Goal: Transaction & Acquisition: Subscribe to service/newsletter

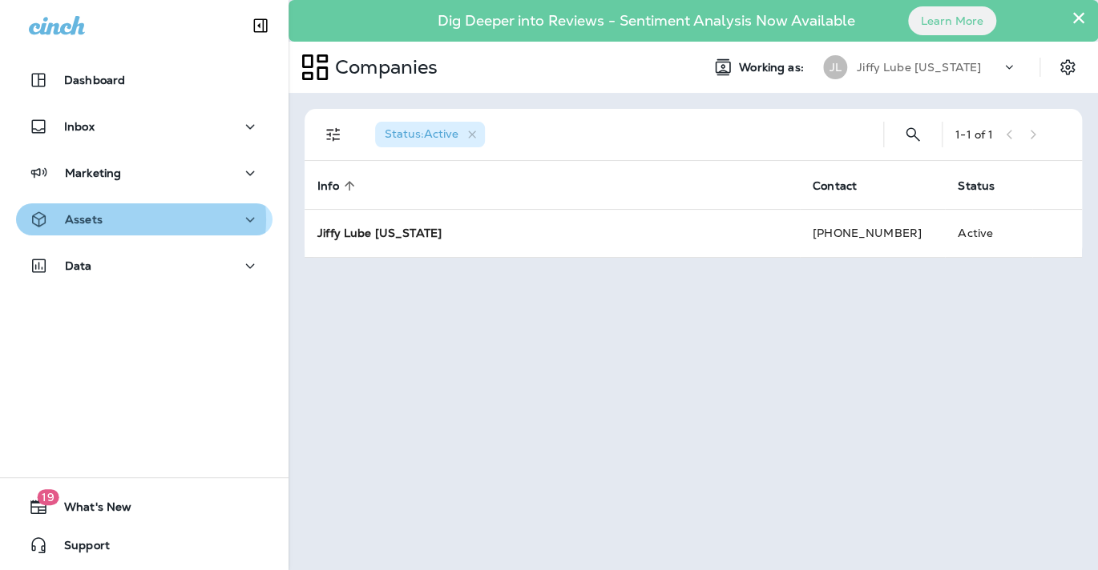
click at [138, 220] on div "Assets" at bounding box center [144, 220] width 231 height 20
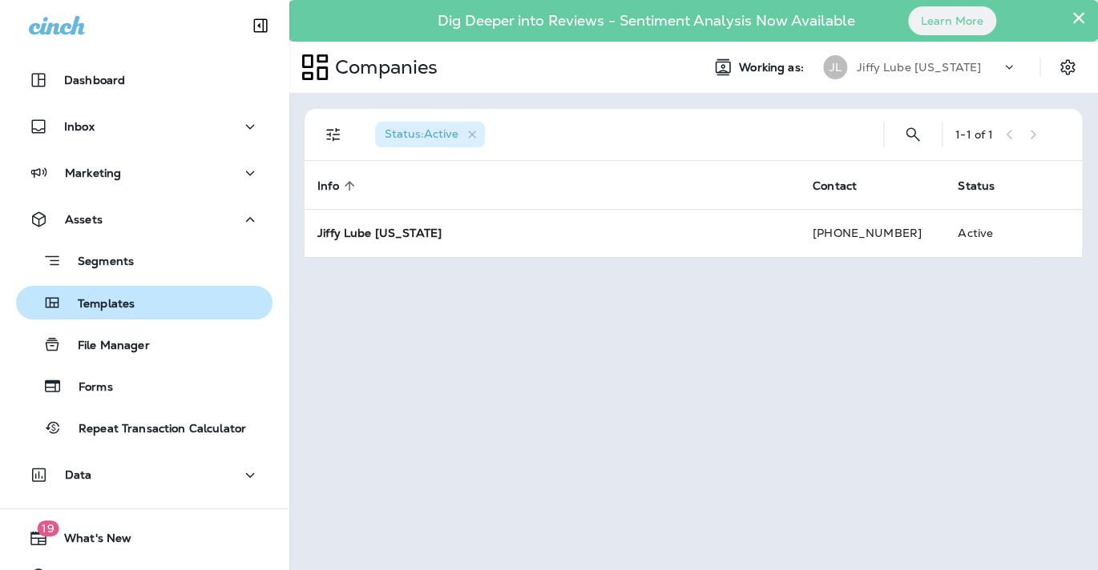
click at [111, 304] on p "Templates" at bounding box center [98, 304] width 73 height 15
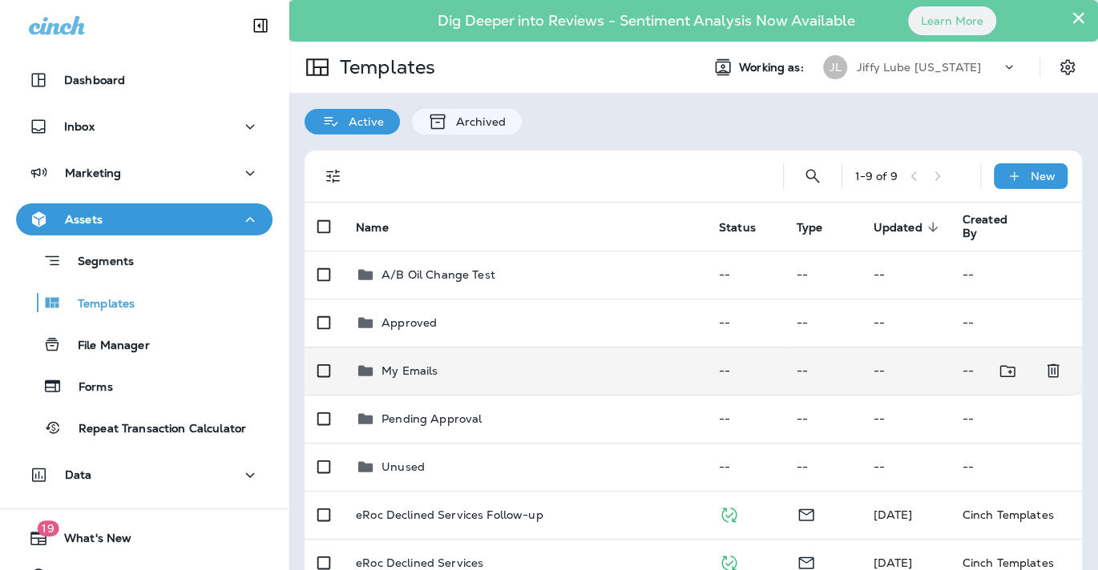
click at [392, 373] on p "My Emails" at bounding box center [409, 371] width 56 height 13
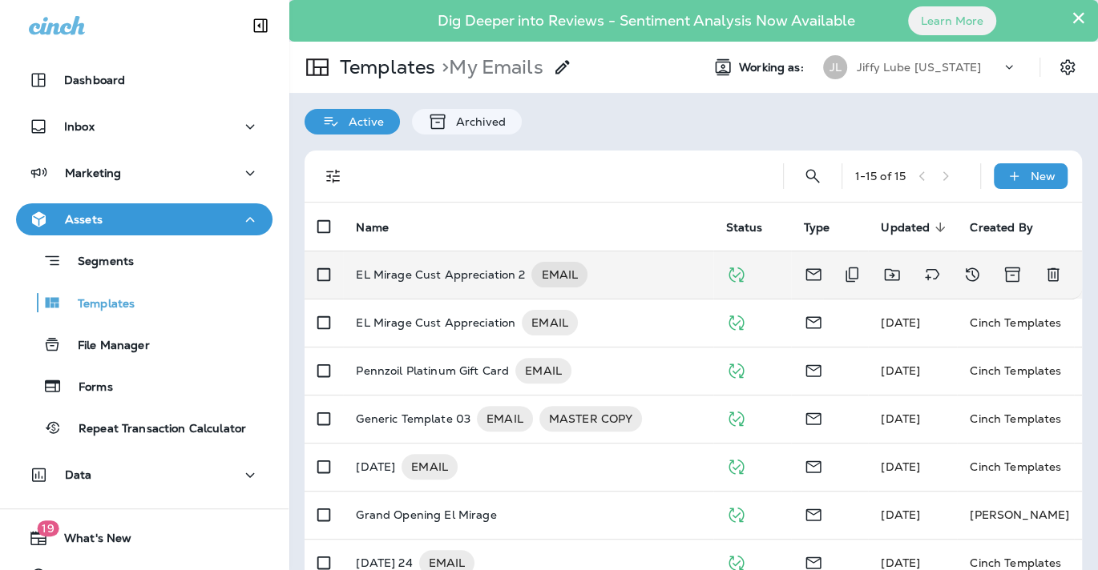
click at [445, 275] on p "EL Mirage Cust Appreciation 2" at bounding box center [440, 275] width 169 height 26
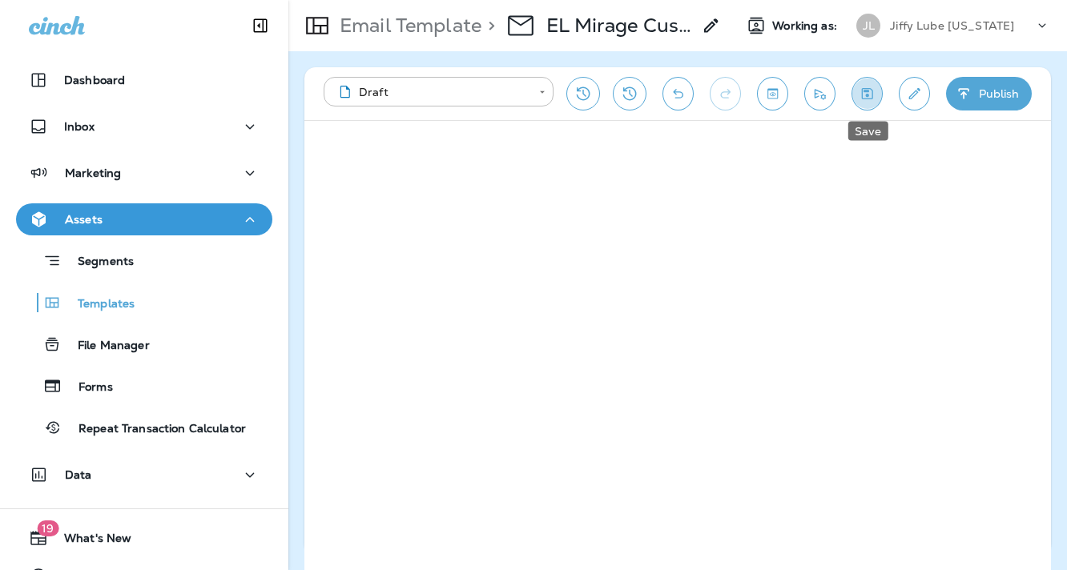
click at [855, 92] on button "Save" at bounding box center [867, 94] width 31 height 34
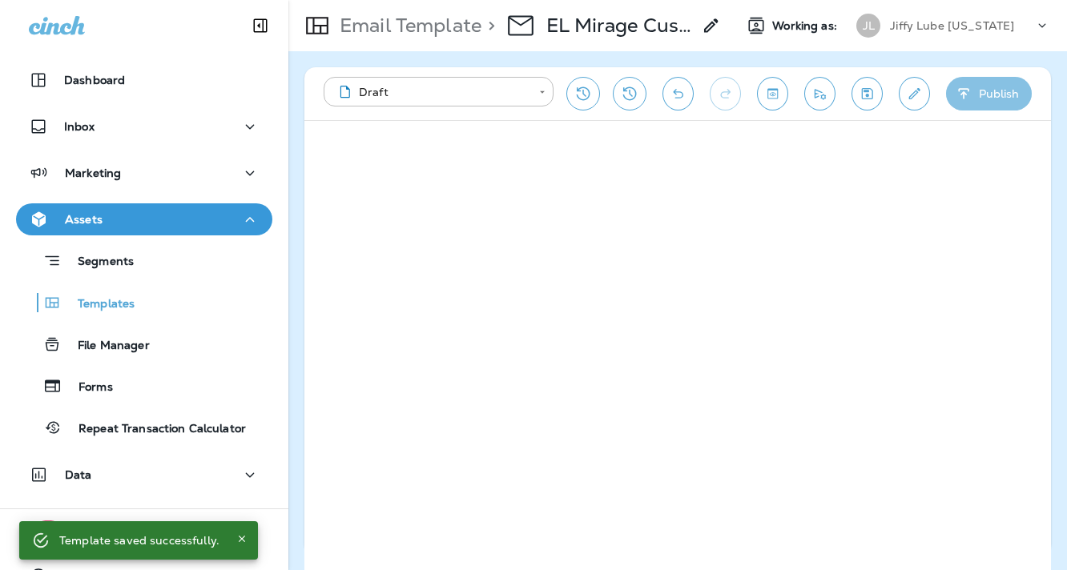
click at [1001, 91] on button "Publish" at bounding box center [989, 94] width 86 height 34
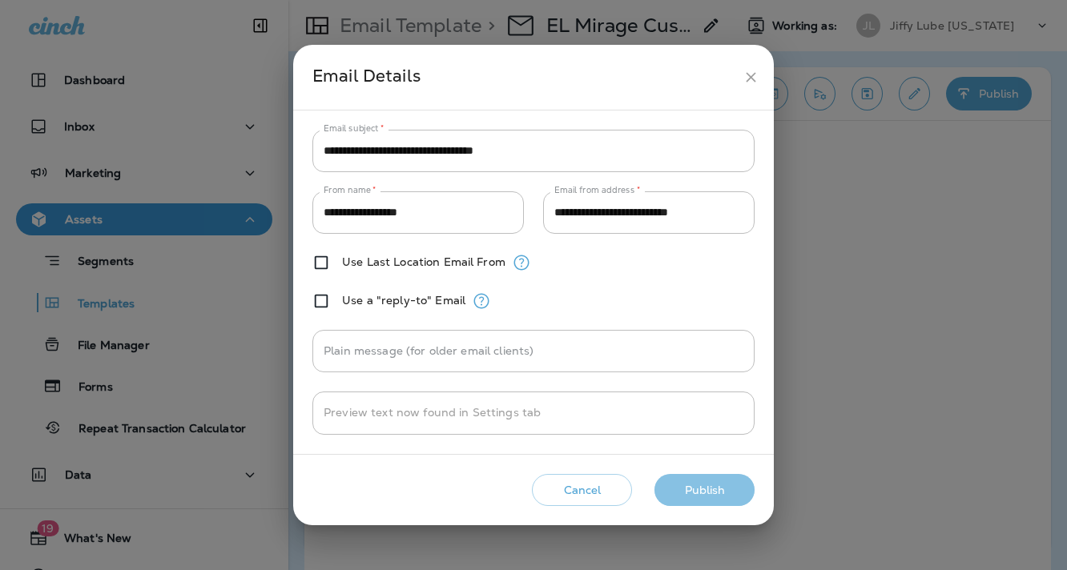
click at [707, 490] on button "Publish" at bounding box center [705, 490] width 100 height 33
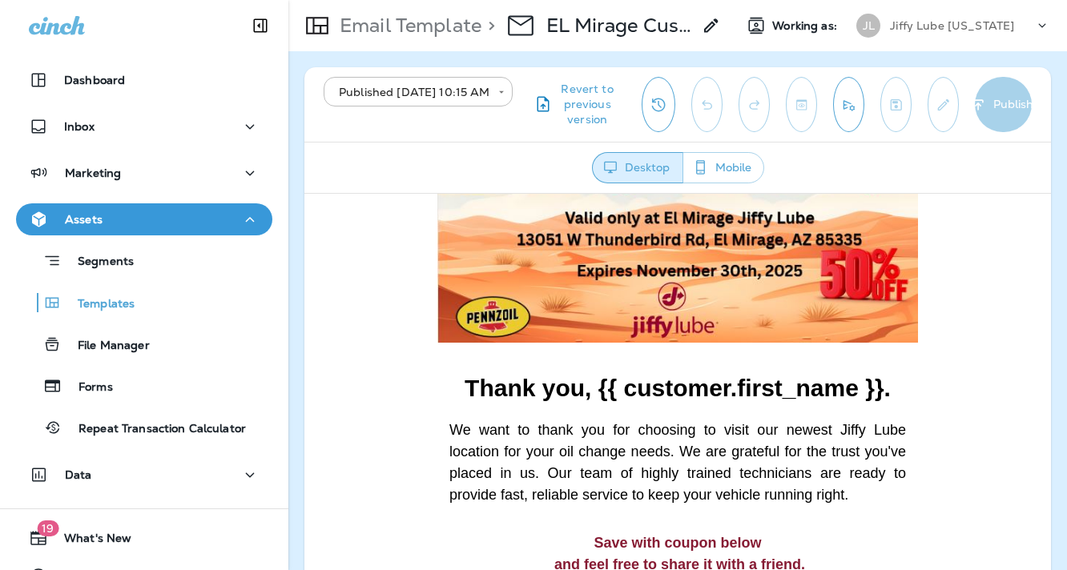
scroll to position [320, 0]
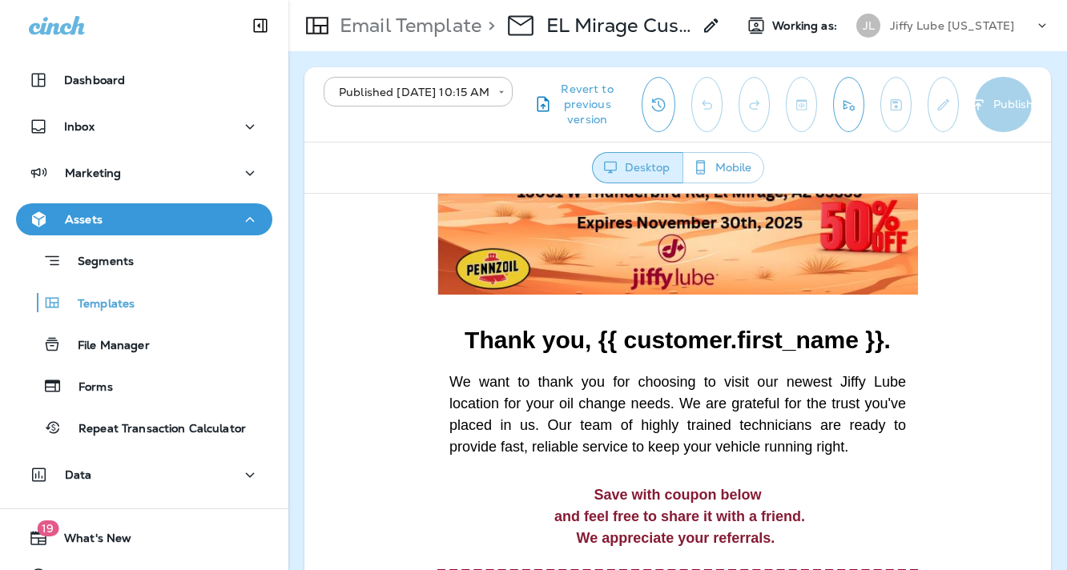
click at [828, 328] on strong "Thank you, {{ customer.first_name }}." at bounding box center [678, 339] width 426 height 26
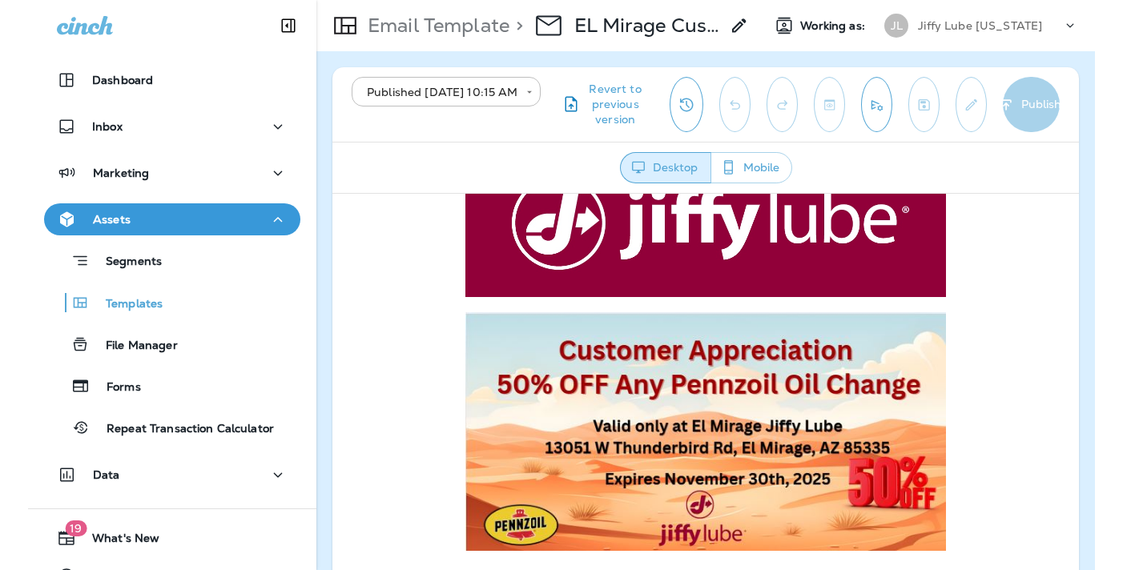
scroll to position [0, 0]
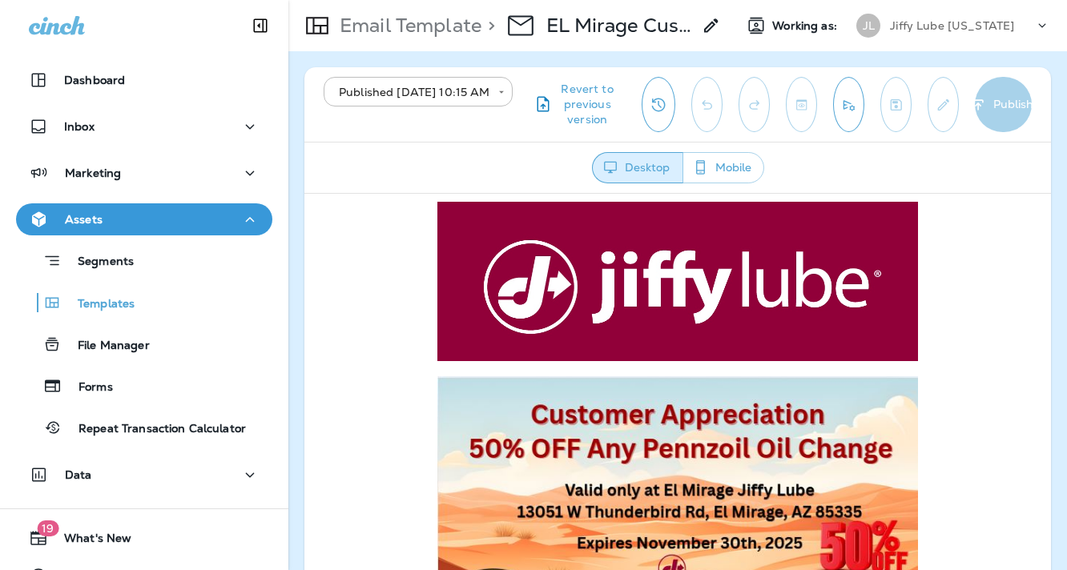
click at [1018, 91] on div "**********" at bounding box center [677, 104] width 747 height 75
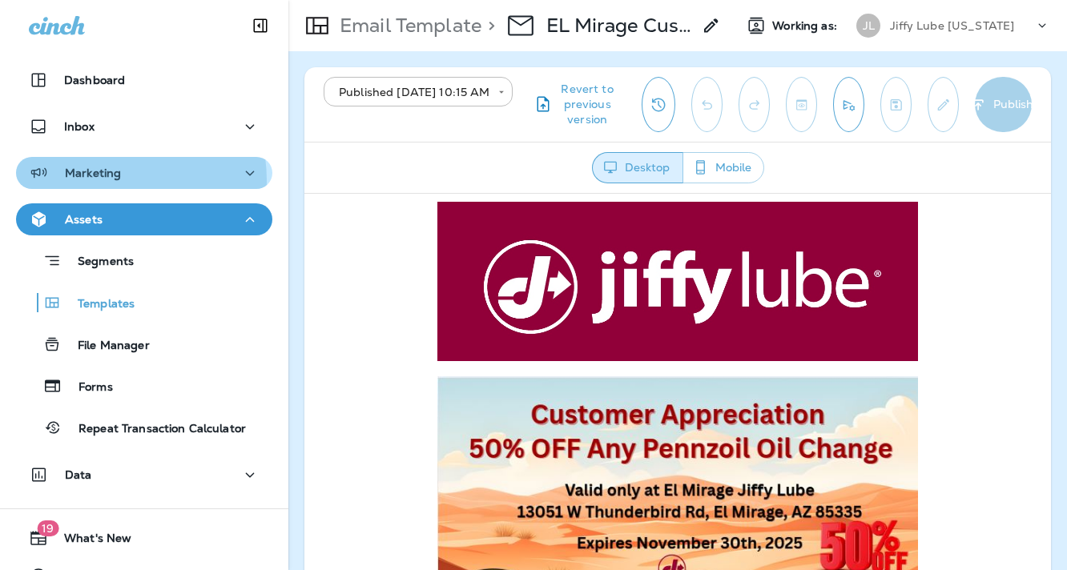
click at [91, 181] on div "Marketing" at bounding box center [75, 173] width 92 height 20
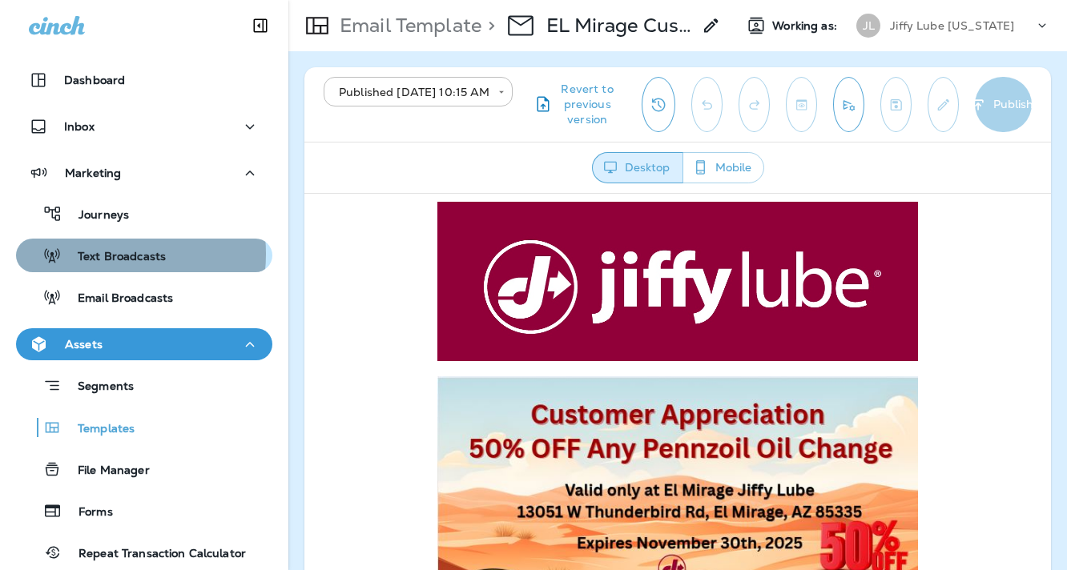
click at [94, 254] on p "Text Broadcasts" at bounding box center [114, 257] width 104 height 15
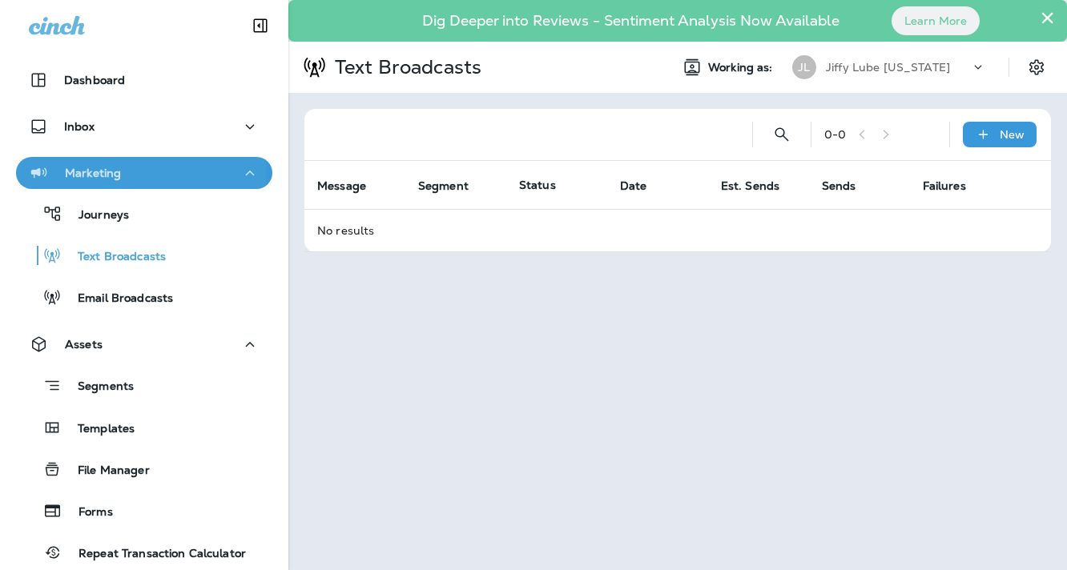
click at [98, 173] on p "Marketing" at bounding box center [93, 173] width 56 height 13
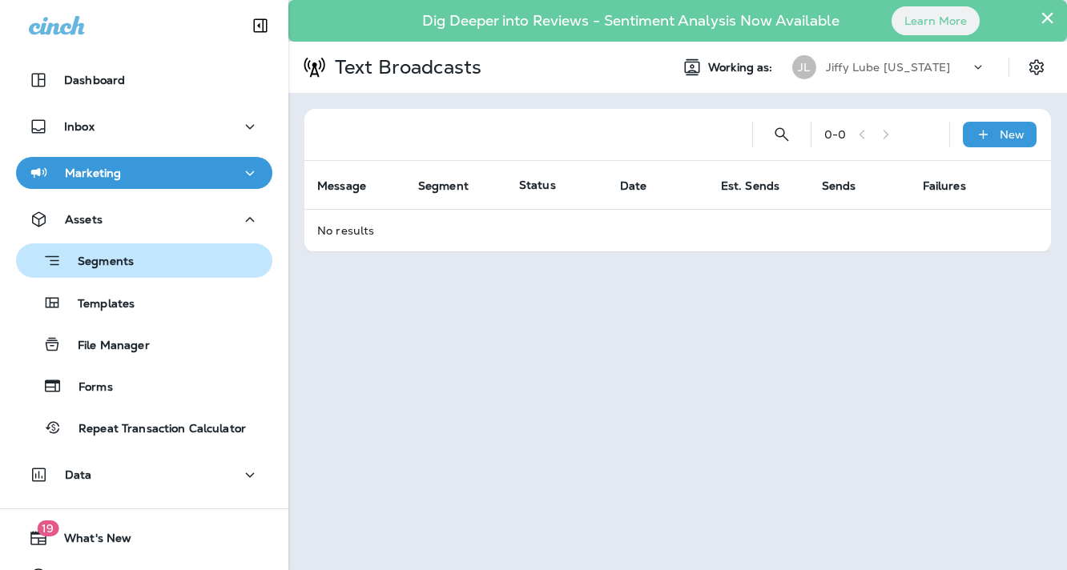
click at [93, 257] on p "Segments" at bounding box center [98, 263] width 72 height 16
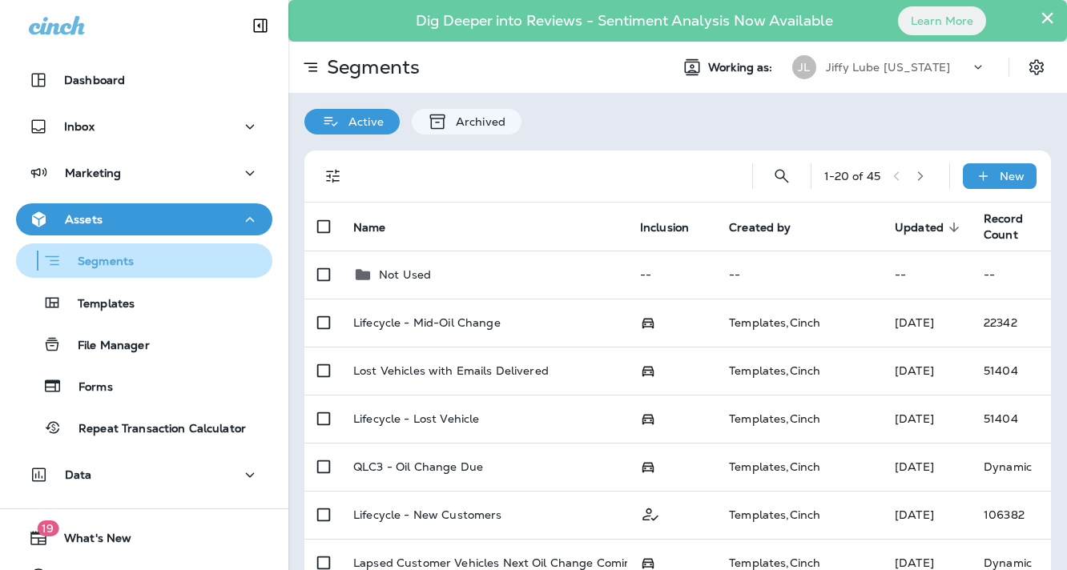
click at [131, 264] on p "Segments" at bounding box center [98, 263] width 72 height 16
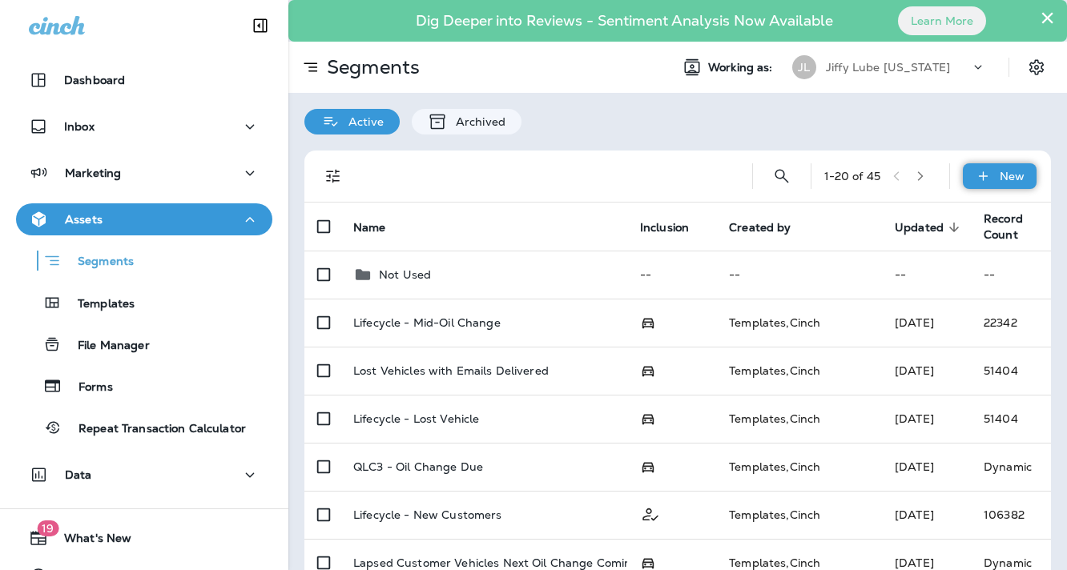
click at [981, 174] on div "New" at bounding box center [1000, 176] width 74 height 26
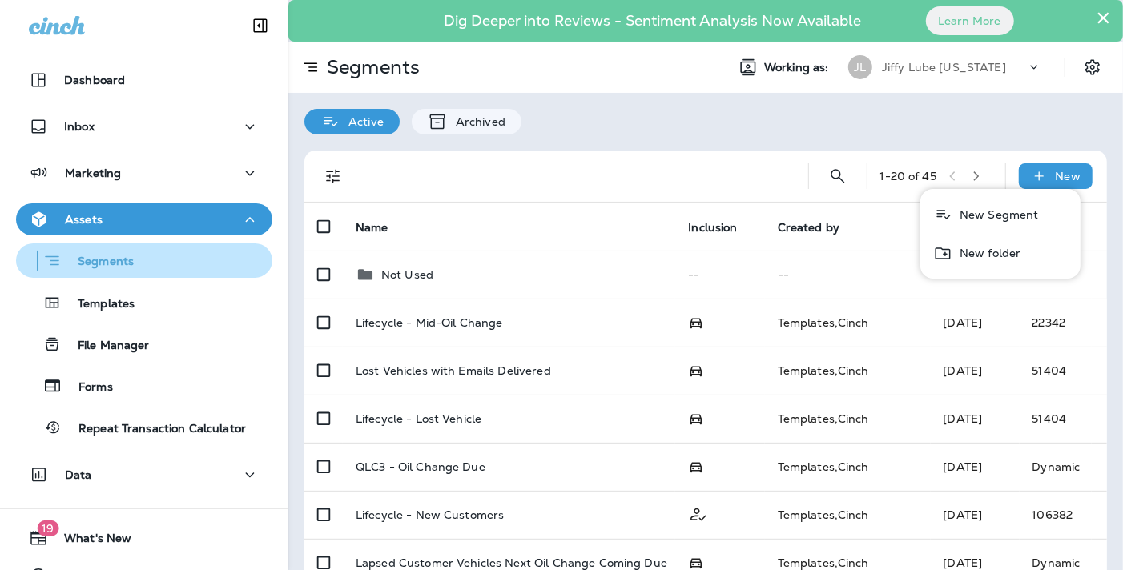
click at [89, 242] on div "Assets Segments Templates File Manager Forms Repeat Transaction Calculator" at bounding box center [144, 327] width 288 height 249
click at [101, 259] on p "Segments" at bounding box center [98, 263] width 72 height 16
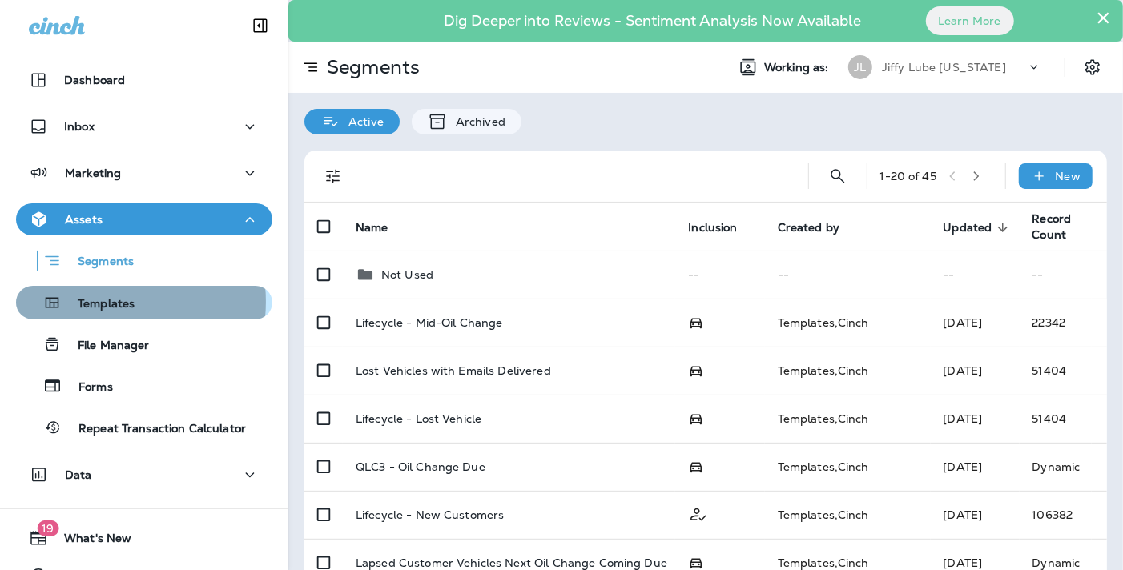
click at [92, 302] on p "Templates" at bounding box center [98, 304] width 73 height 15
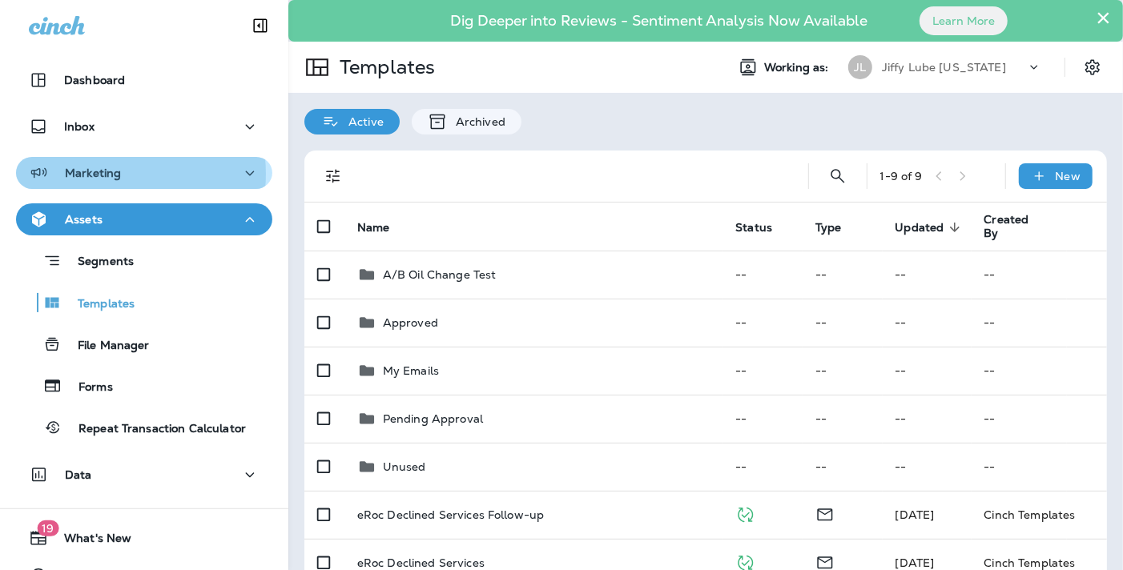
click at [99, 174] on p "Marketing" at bounding box center [93, 173] width 56 height 13
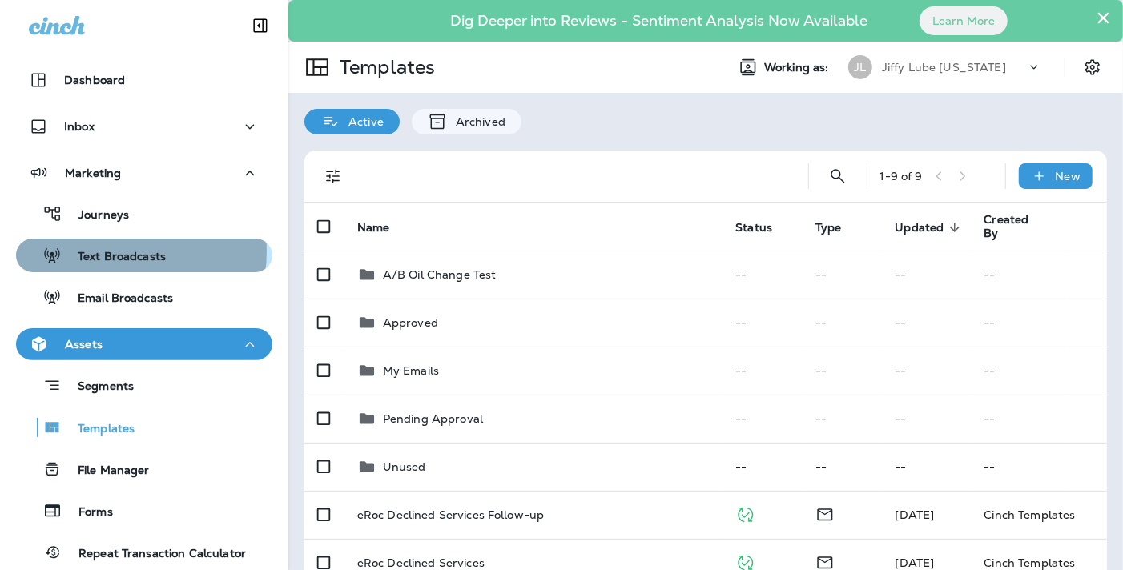
click at [107, 252] on p "Text Broadcasts" at bounding box center [114, 257] width 104 height 15
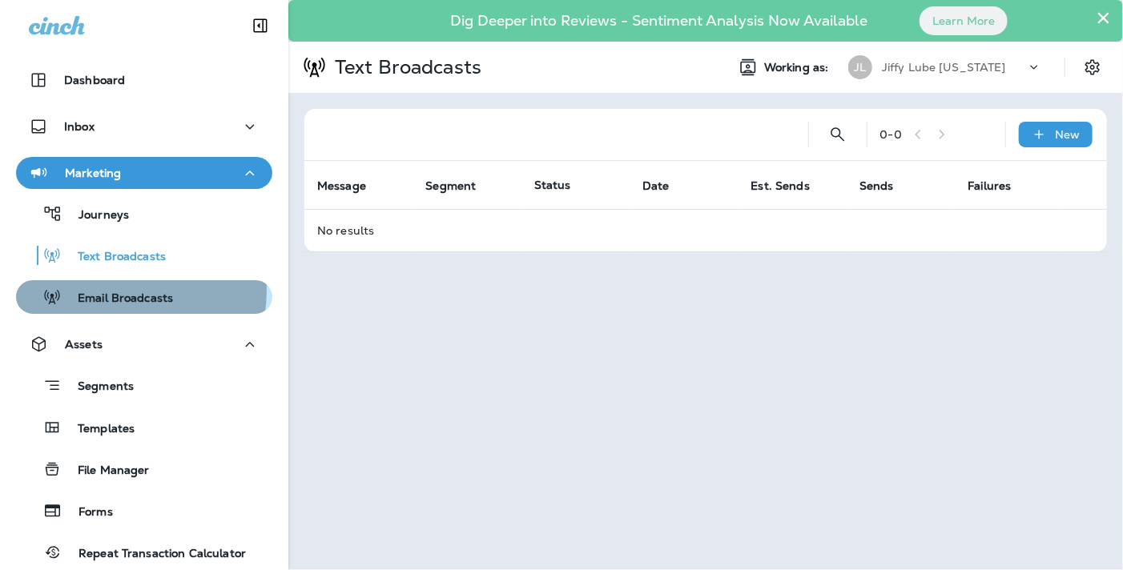
click at [95, 292] on p "Email Broadcasts" at bounding box center [117, 299] width 111 height 15
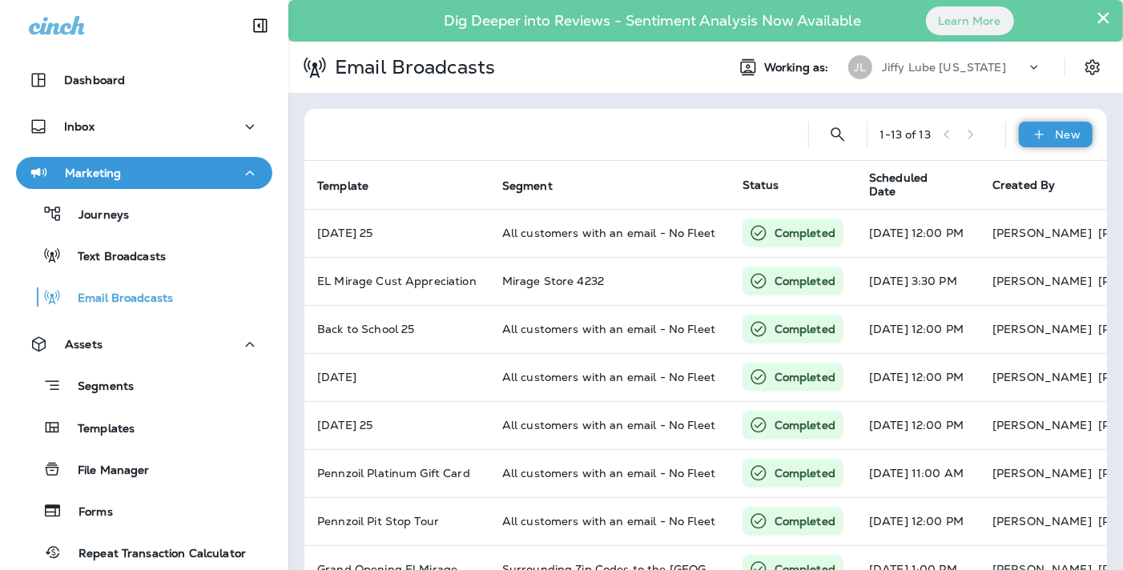
click at [1037, 138] on div "New" at bounding box center [1056, 135] width 74 height 26
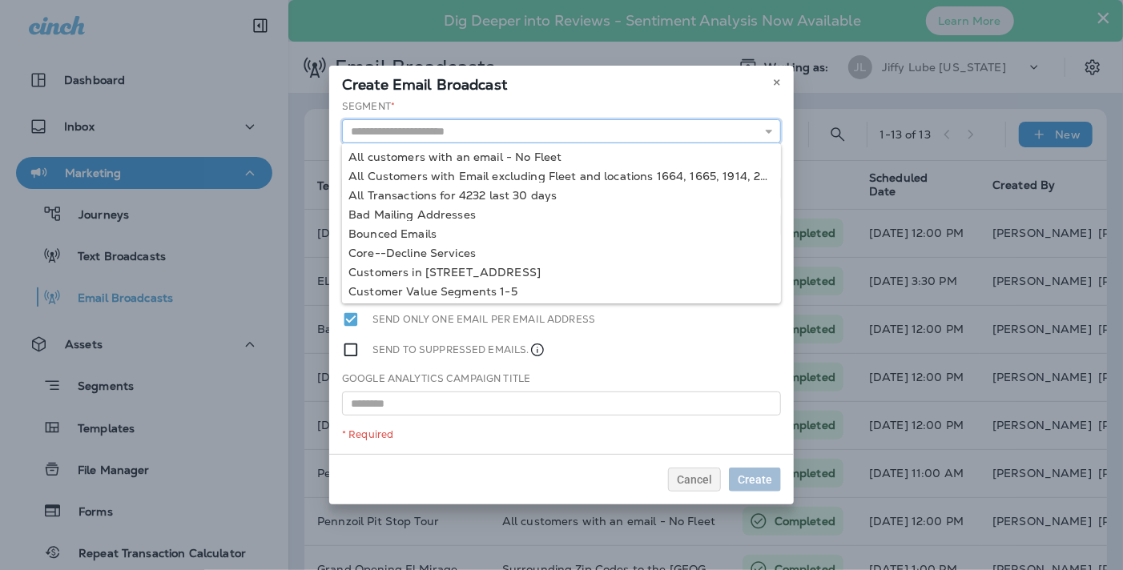
click at [510, 133] on input "text" at bounding box center [561, 131] width 439 height 24
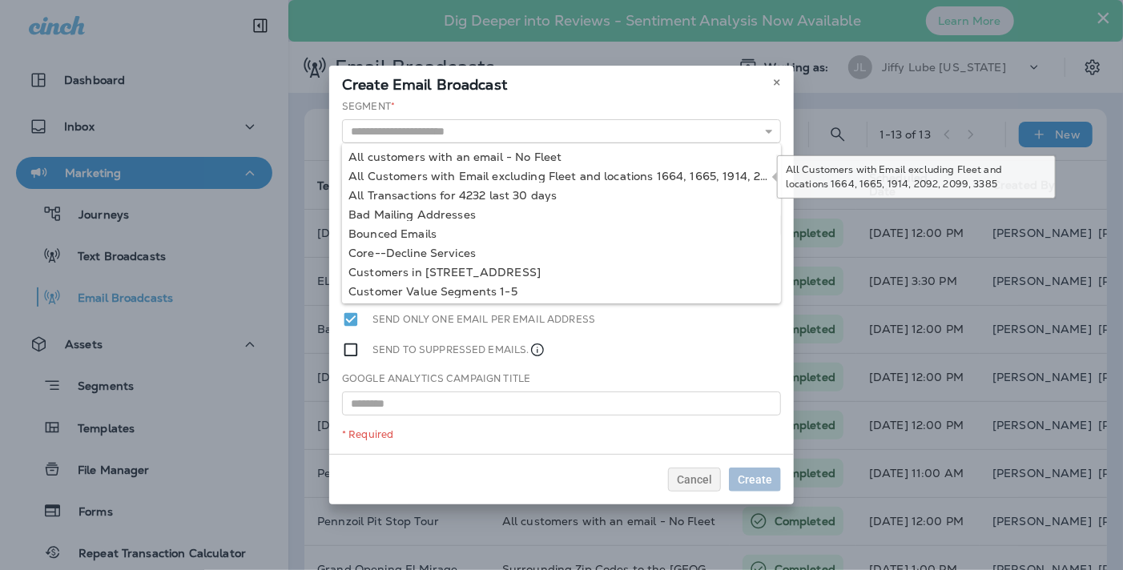
type input "**********"
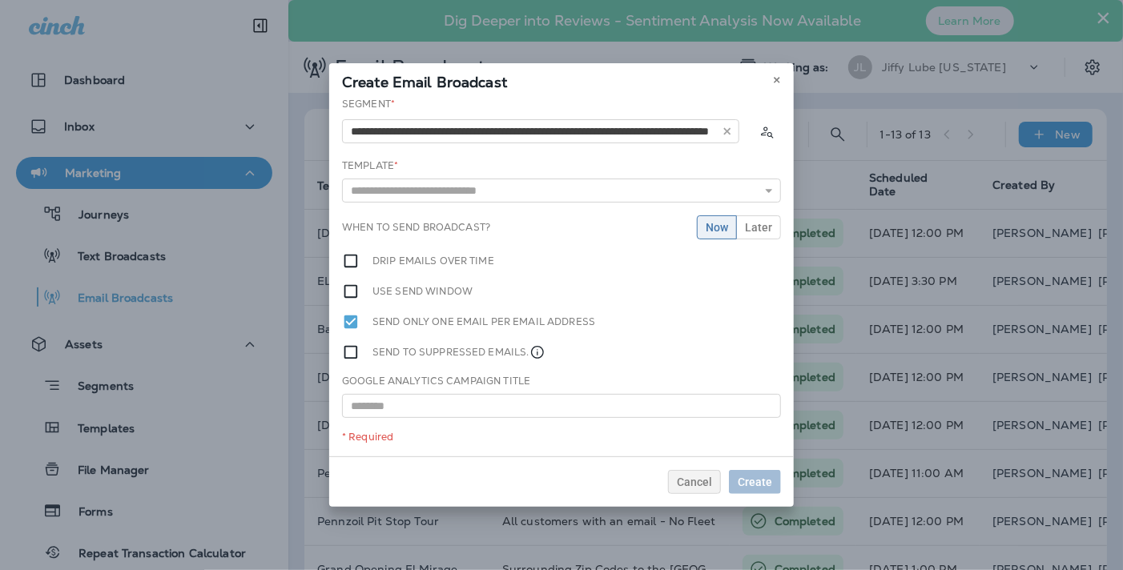
click at [513, 186] on div "**********" at bounding box center [561, 277] width 465 height 360
click at [776, 79] on use at bounding box center [777, 80] width 6 height 6
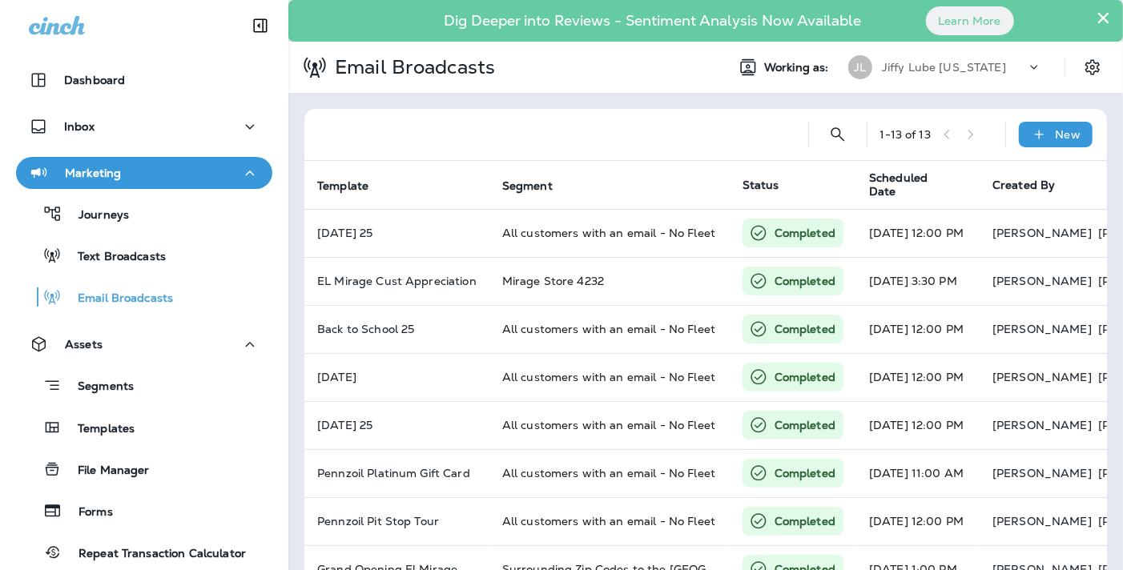
click at [134, 173] on div "Marketing" at bounding box center [144, 173] width 231 height 20
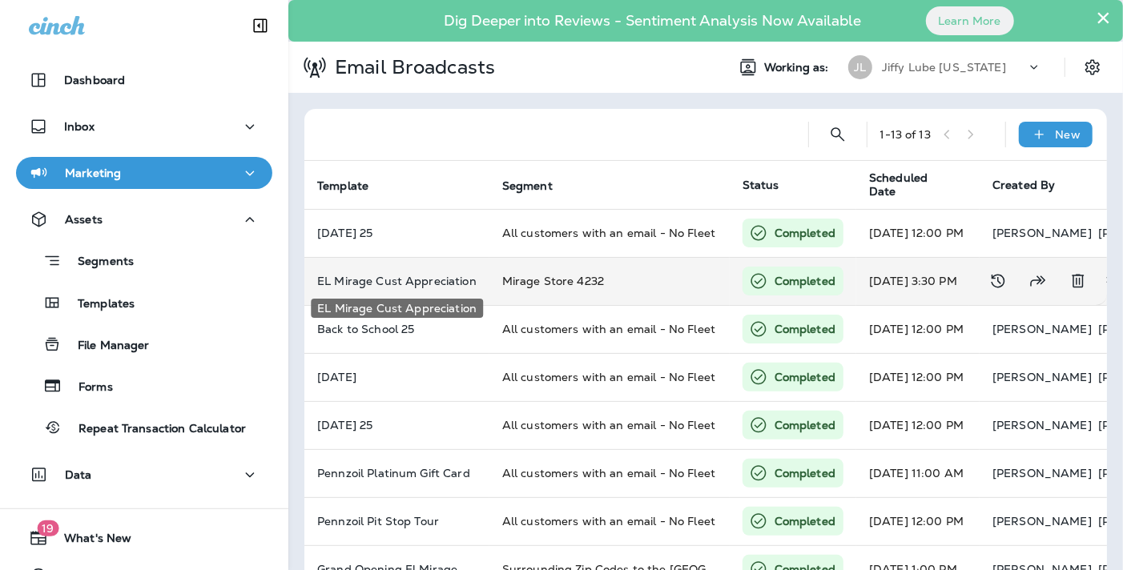
click at [450, 280] on p "EL Mirage Cust Appreciation" at bounding box center [396, 281] width 159 height 13
type input "**********"
click at [450, 280] on div "**********" at bounding box center [561, 222] width 465 height 410
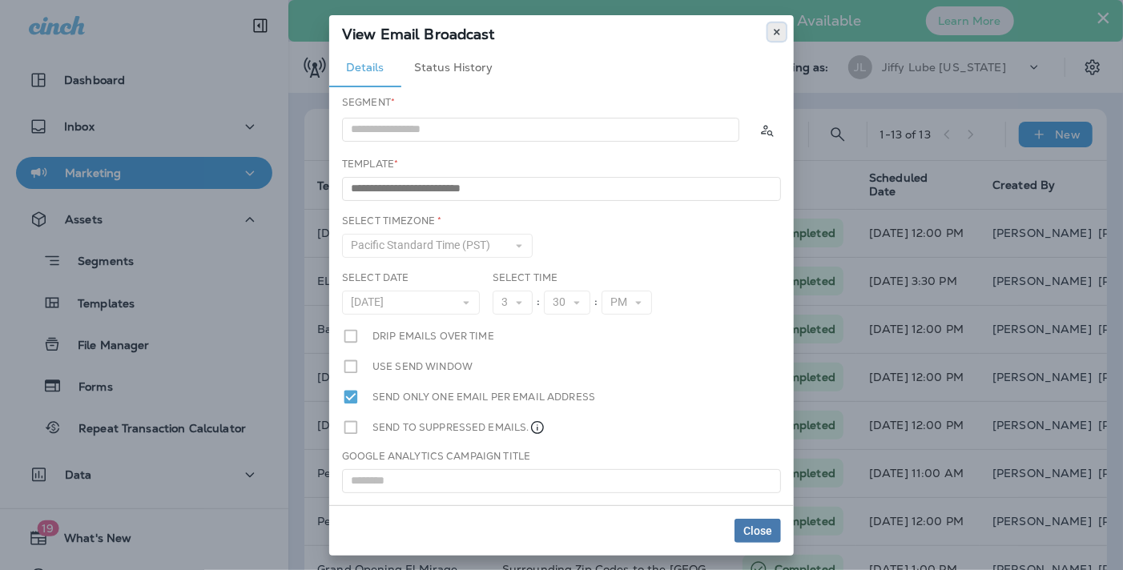
click at [783, 34] on button at bounding box center [777, 32] width 18 height 18
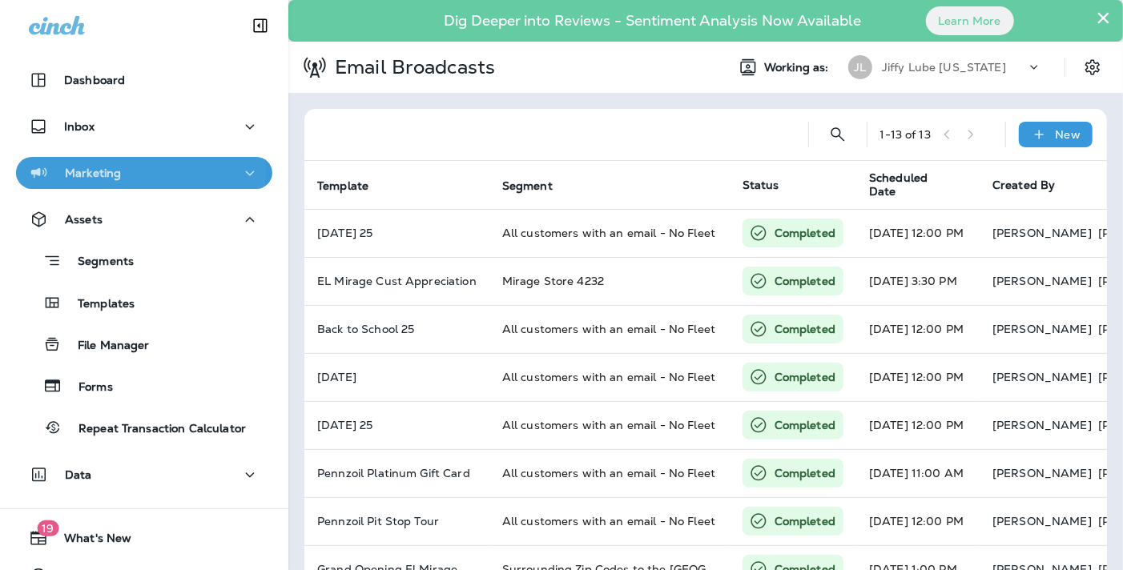
click at [107, 171] on p "Marketing" at bounding box center [93, 173] width 56 height 13
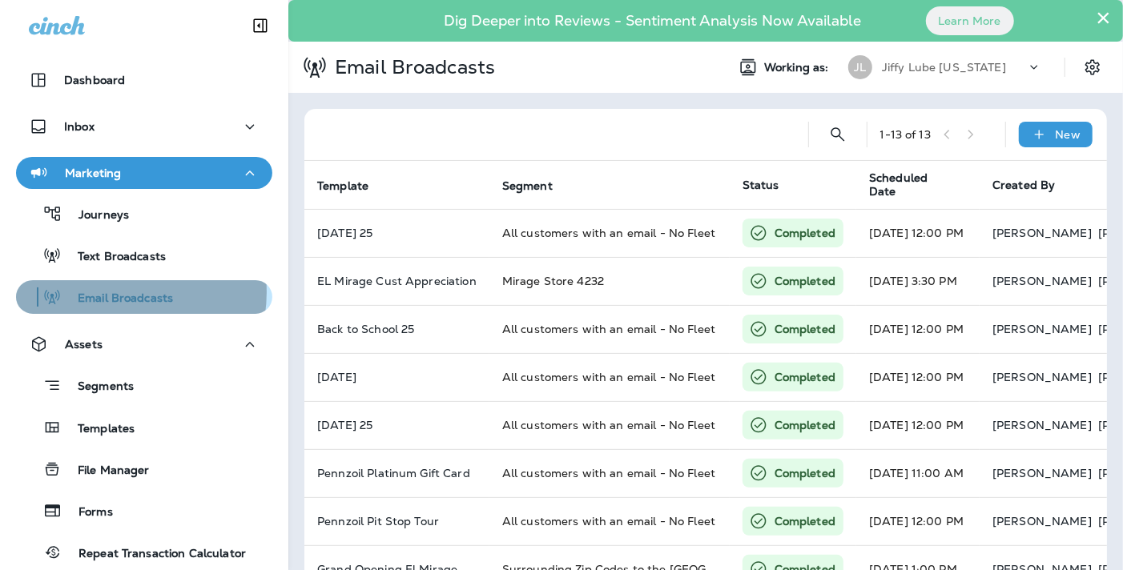
click at [116, 292] on p "Email Broadcasts" at bounding box center [117, 299] width 111 height 15
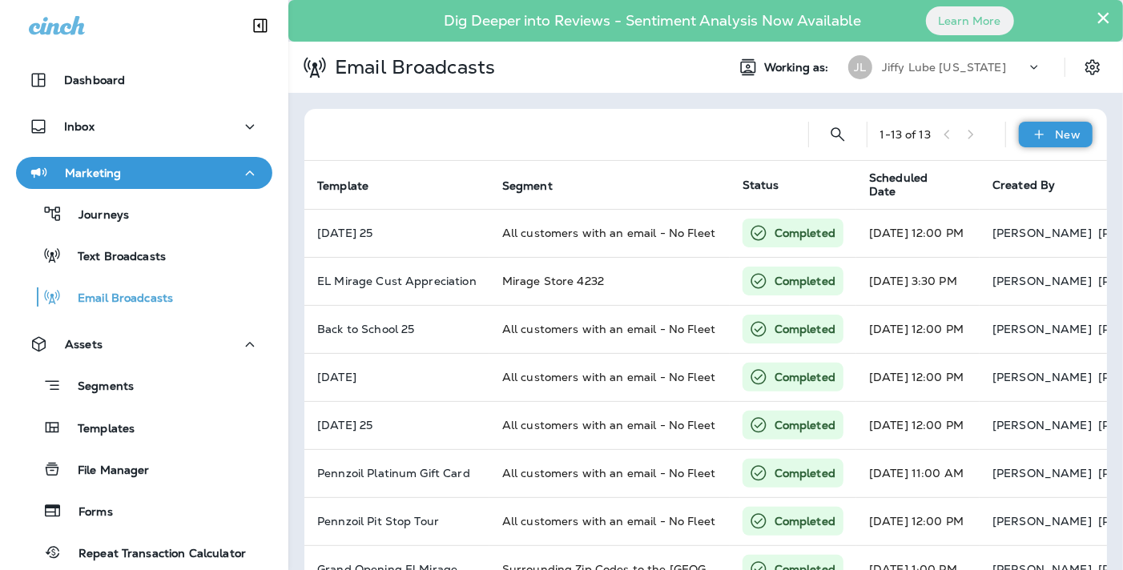
click at [1056, 128] on p "New" at bounding box center [1068, 134] width 25 height 13
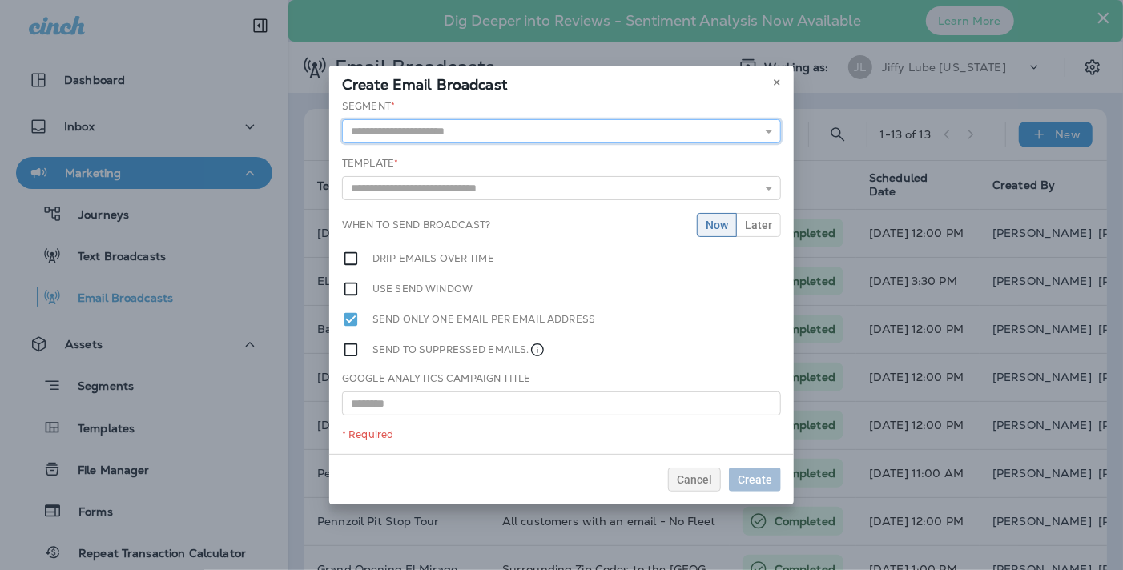
click at [494, 139] on input "text" at bounding box center [561, 131] width 439 height 24
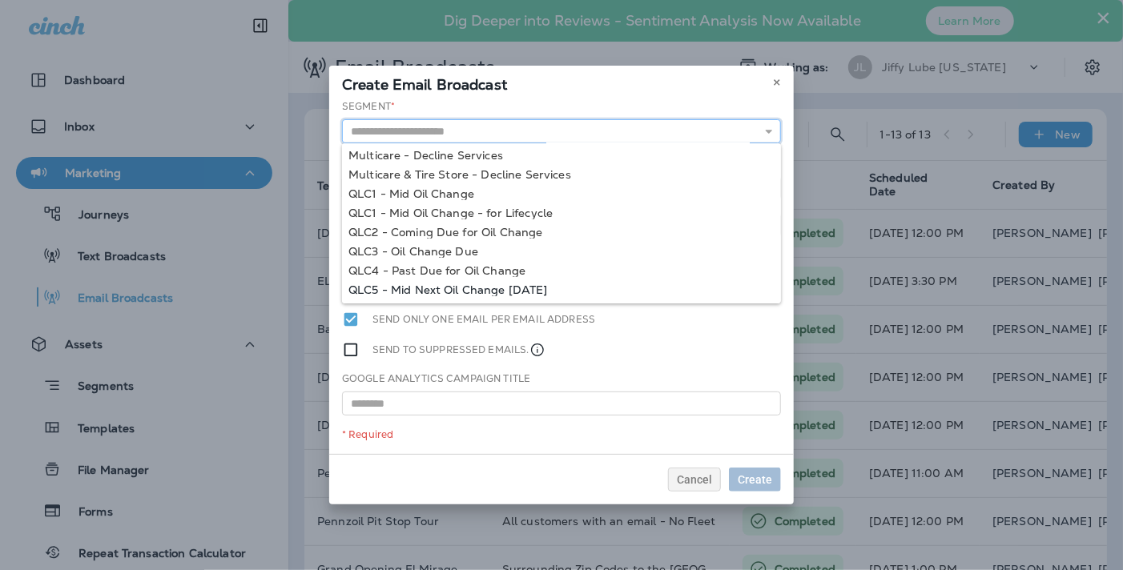
scroll to position [457, 0]
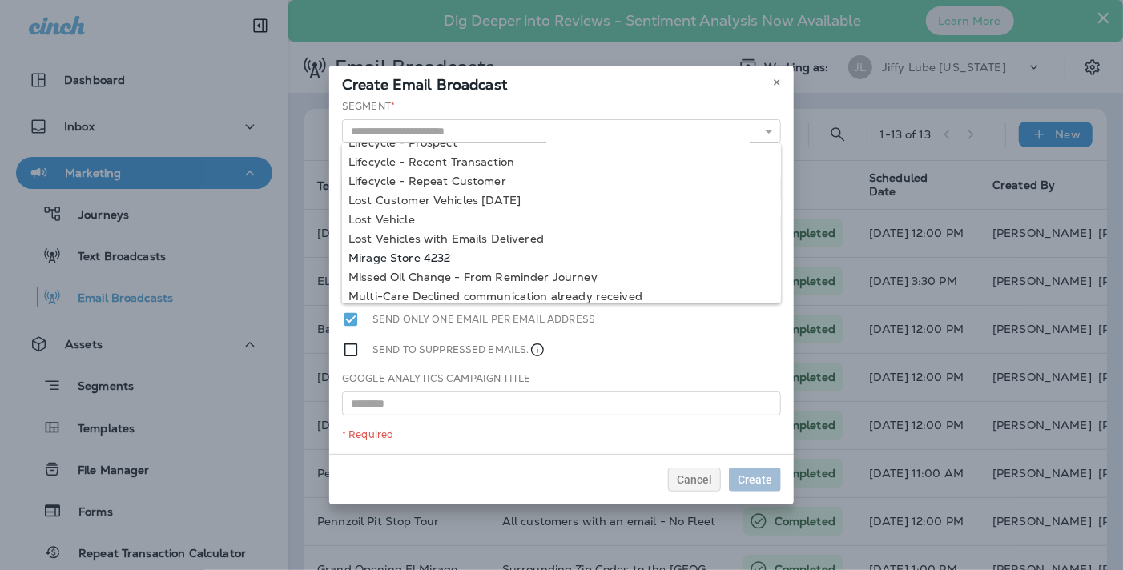
type input "**********"
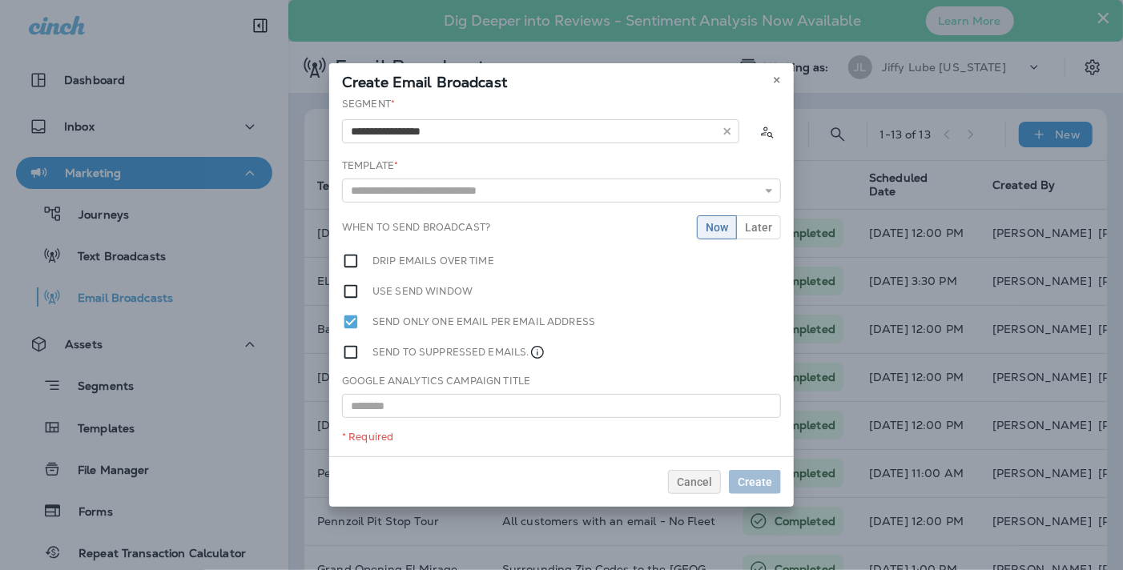
click at [429, 255] on div "**********" at bounding box center [561, 277] width 465 height 360
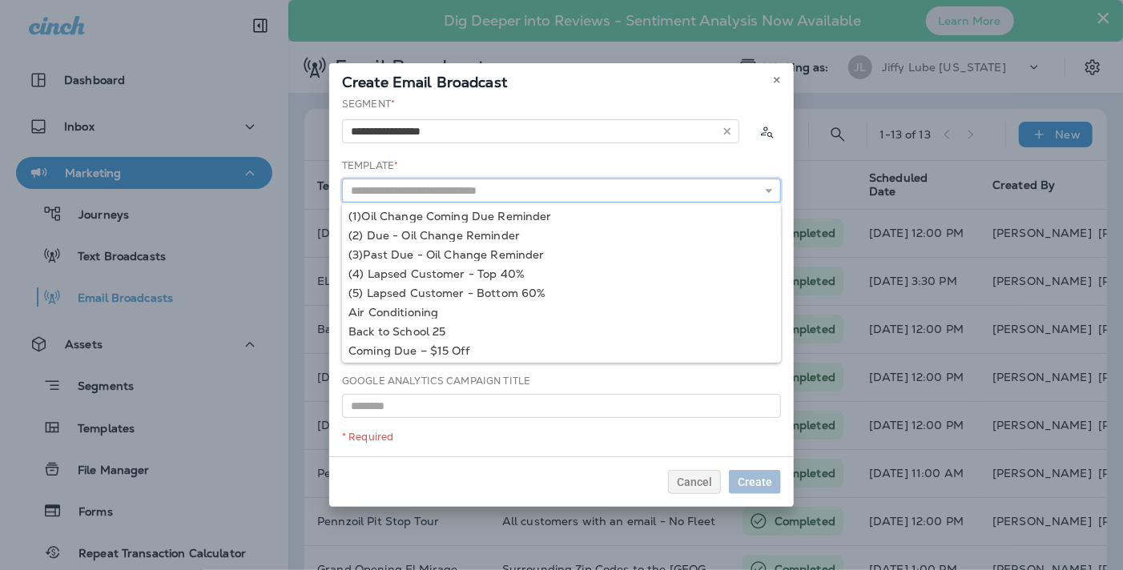
click at [518, 191] on input "text" at bounding box center [561, 191] width 439 height 24
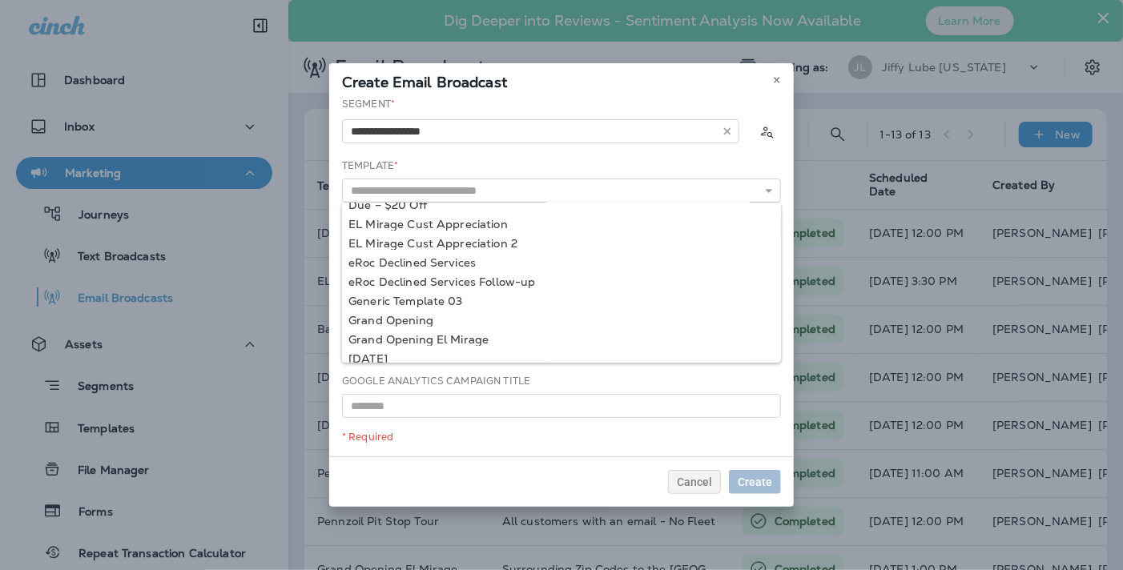
type input "**********"
click at [475, 255] on div "**********" at bounding box center [561, 277] width 465 height 360
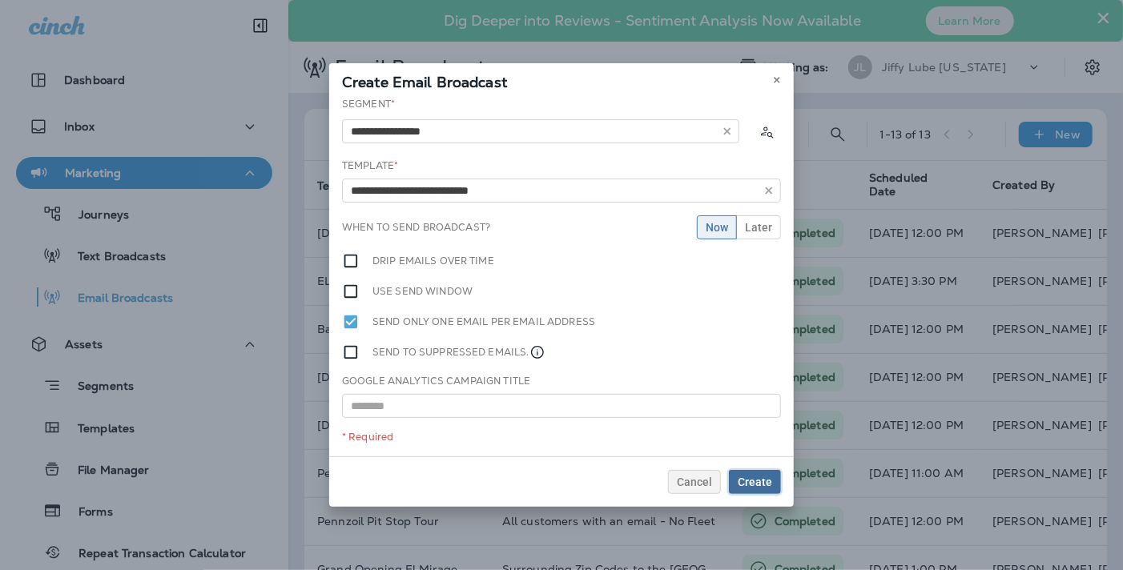
click at [759, 485] on span "Create" at bounding box center [755, 482] width 34 height 11
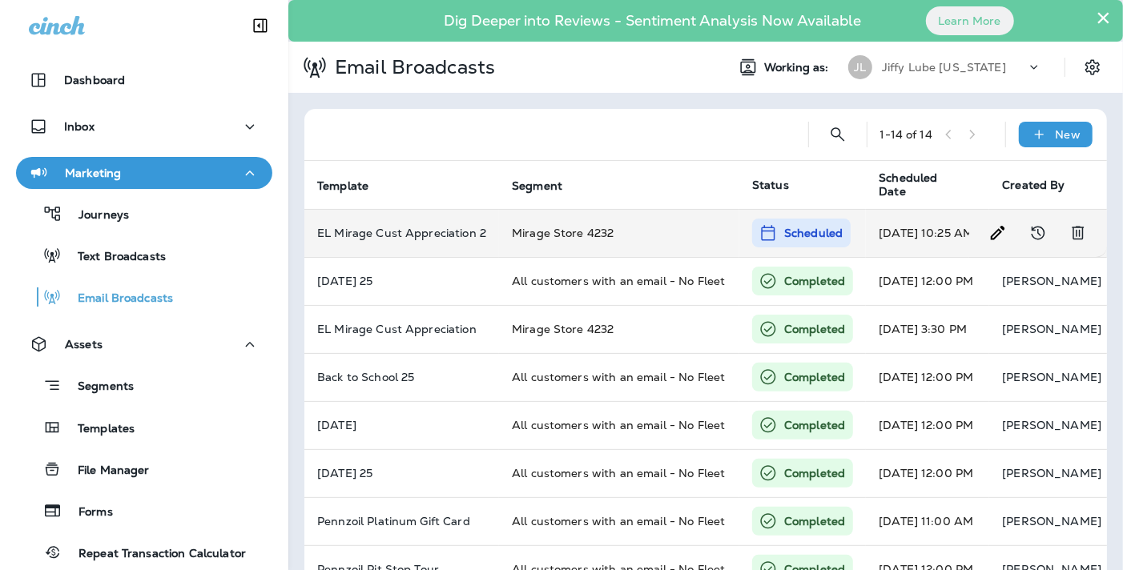
click at [801, 243] on div "Scheduled" at bounding box center [801, 233] width 99 height 29
type input "**********"
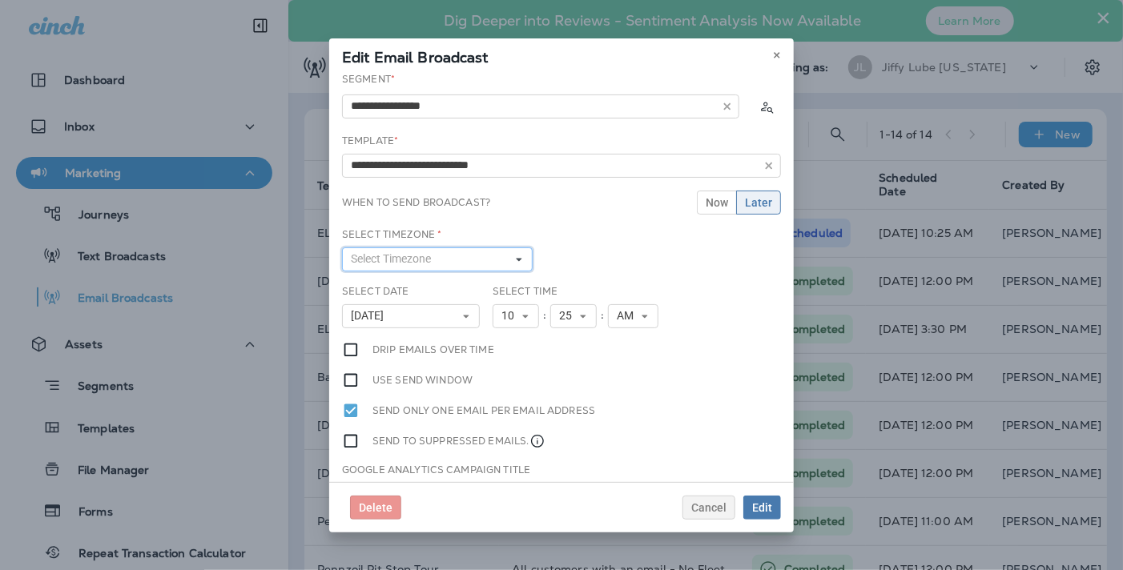
click at [506, 258] on button "Select Timezone" at bounding box center [437, 260] width 191 height 24
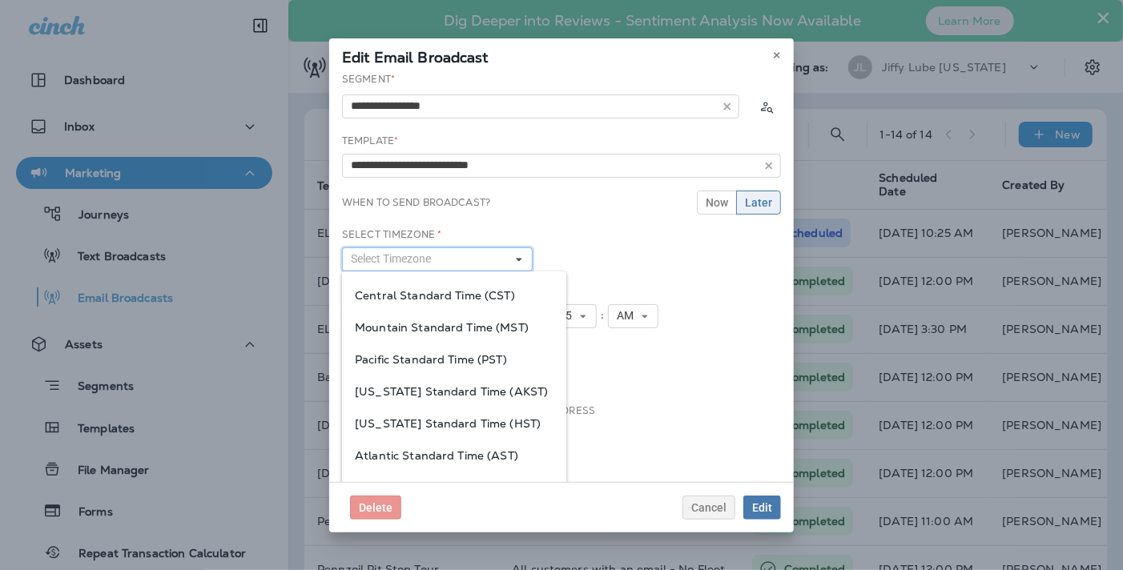
scroll to position [45, 0]
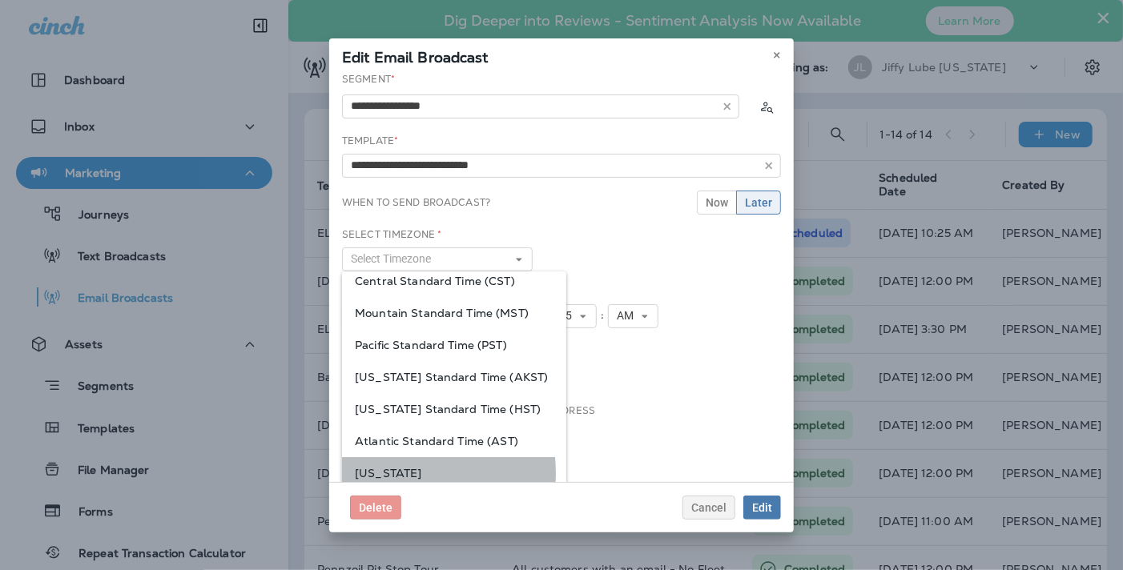
click at [389, 475] on span "[US_STATE]" at bounding box center [454, 473] width 199 height 13
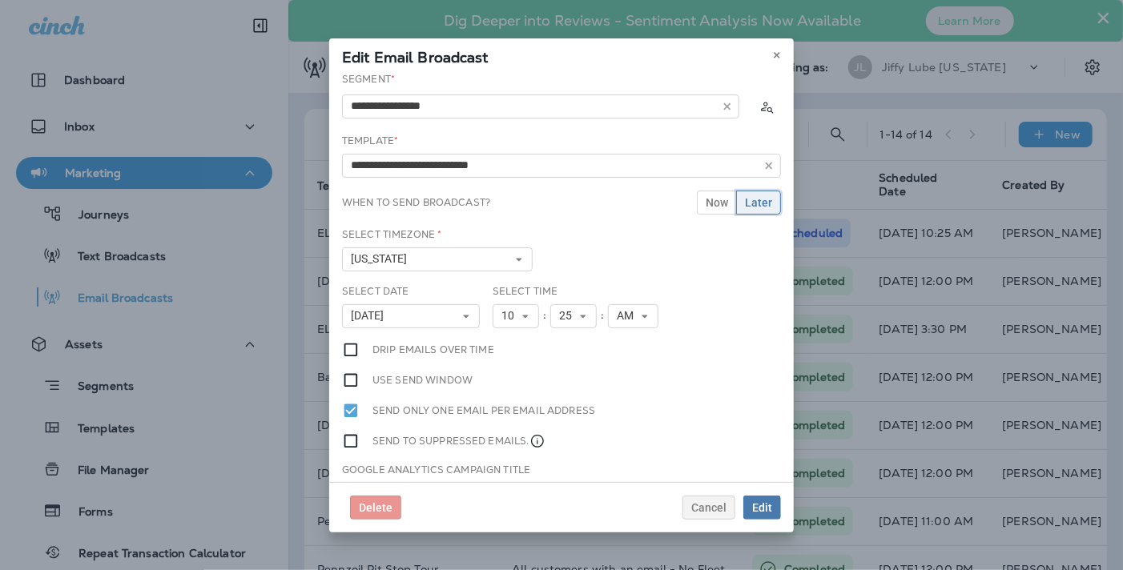
click at [755, 200] on span "Later" at bounding box center [758, 202] width 27 height 11
click at [524, 312] on button "10" at bounding box center [516, 316] width 46 height 24
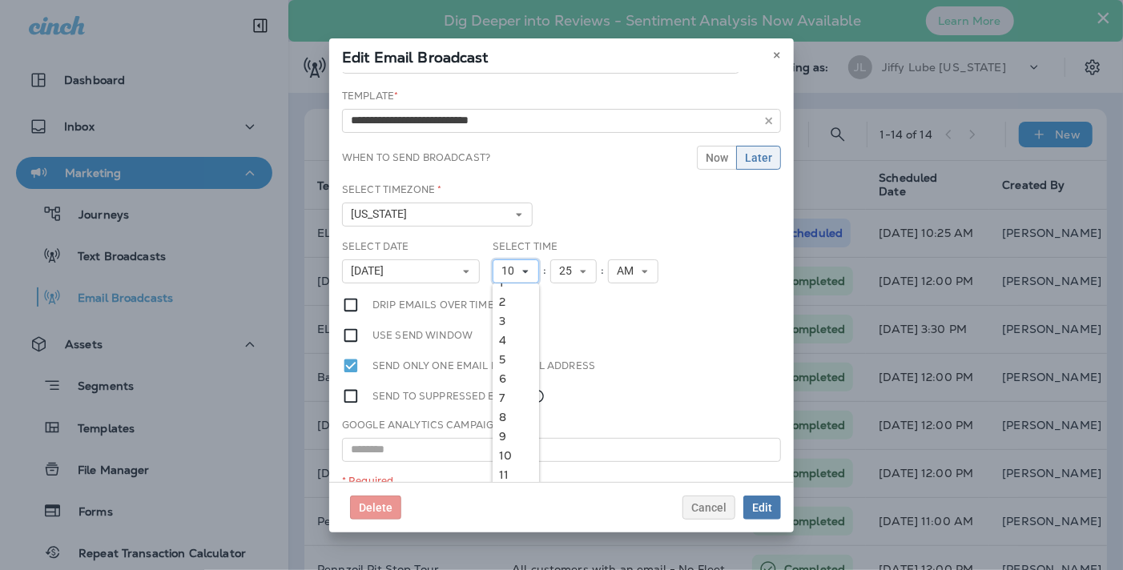
scroll to position [70, 0]
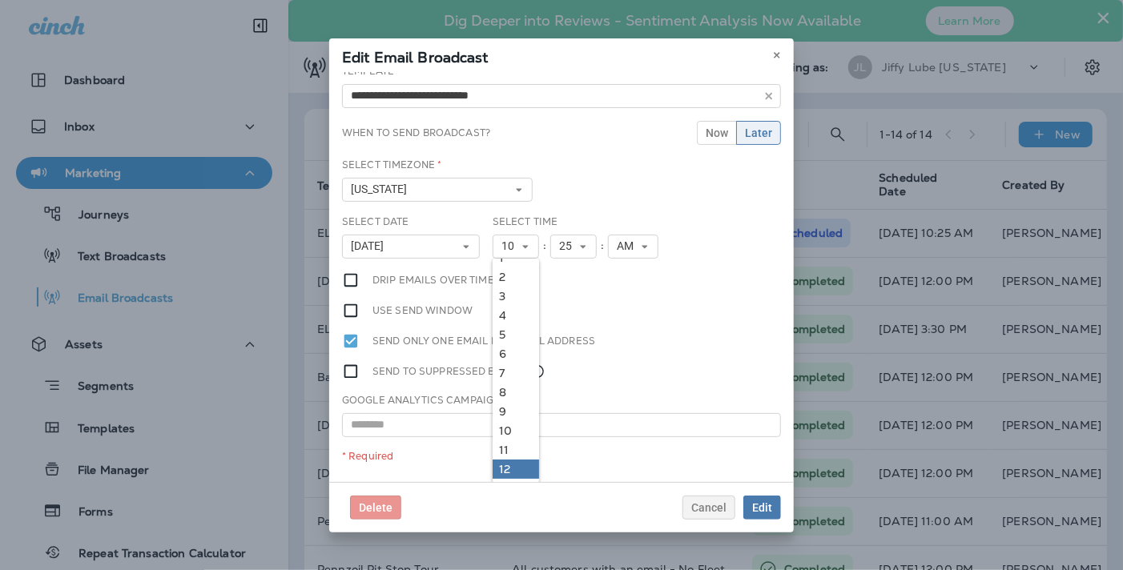
click at [500, 465] on link "12" at bounding box center [516, 469] width 46 height 19
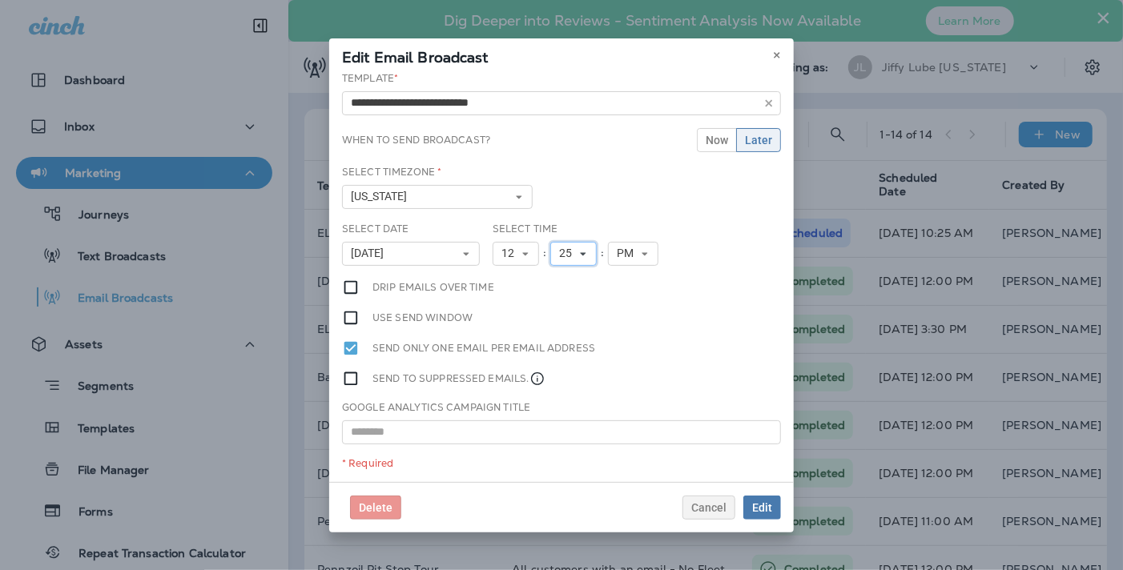
click at [581, 252] on use at bounding box center [584, 253] width 6 height 3
click at [561, 277] on link "00" at bounding box center [573, 279] width 46 height 19
click at [523, 255] on icon at bounding box center [526, 254] width 10 height 10
click at [513, 448] on link "11" at bounding box center [516, 457] width 46 height 19
click at [577, 244] on button "00" at bounding box center [573, 254] width 46 height 24
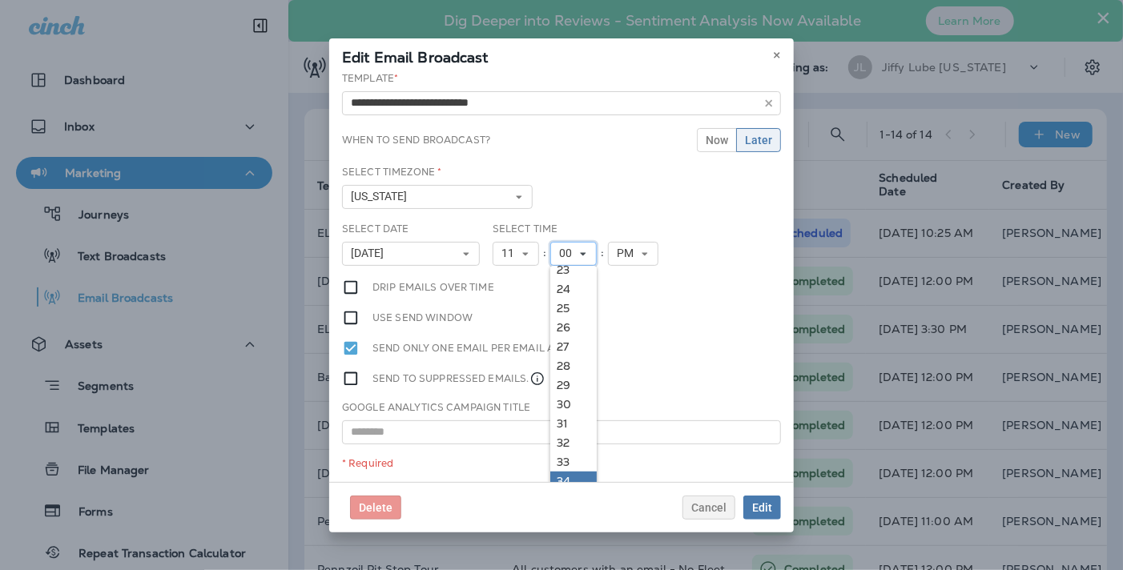
scroll to position [481, 0]
click at [550, 376] on link "30" at bounding box center [573, 375] width 46 height 19
click at [640, 255] on icon at bounding box center [645, 254] width 10 height 10
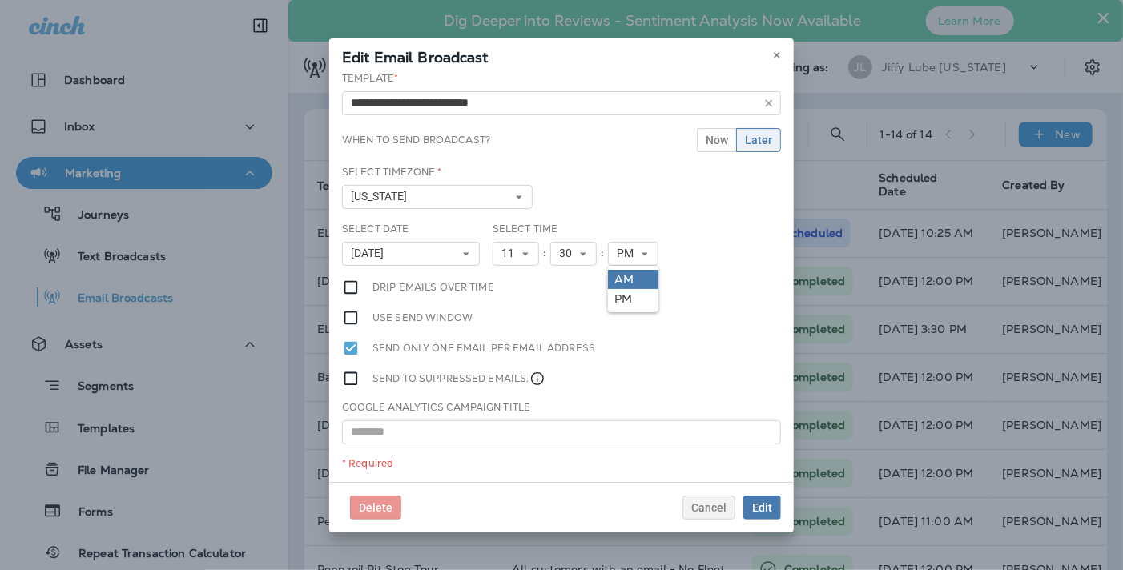
click at [620, 277] on link "AM" at bounding box center [633, 279] width 50 height 19
click at [514, 194] on icon at bounding box center [519, 197] width 10 height 10
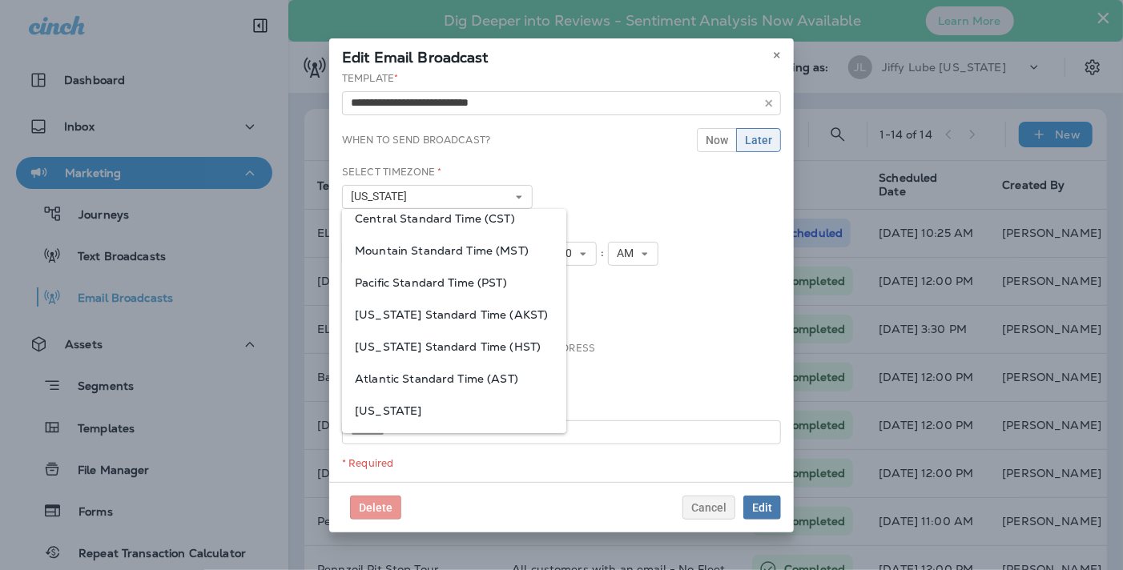
click at [502, 248] on span "Mountain Standard Time (MST)" at bounding box center [454, 250] width 199 height 13
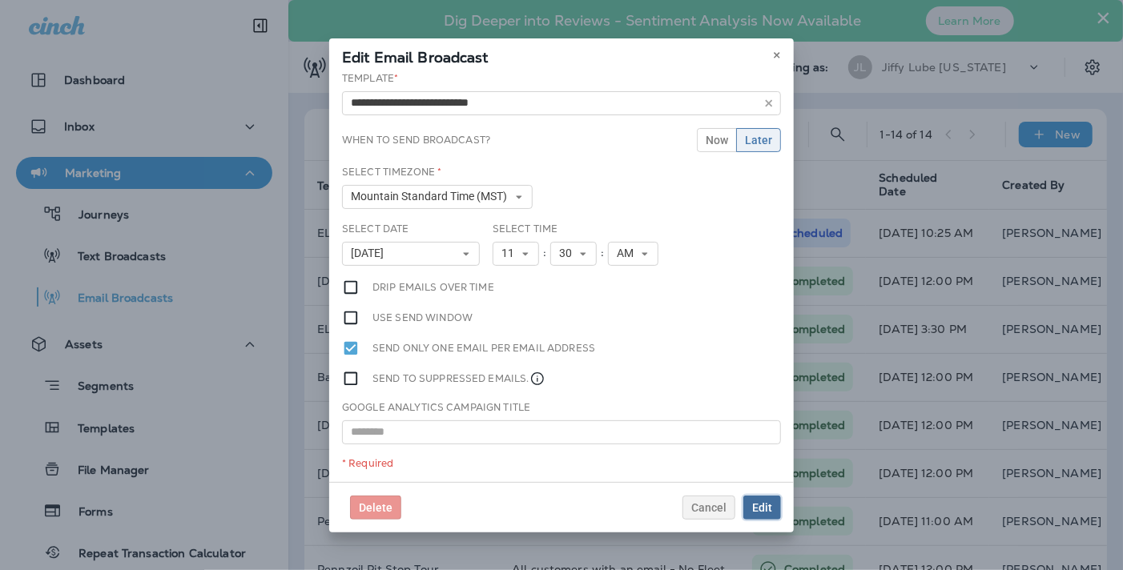
click at [766, 506] on span "Edit" at bounding box center [762, 507] width 20 height 11
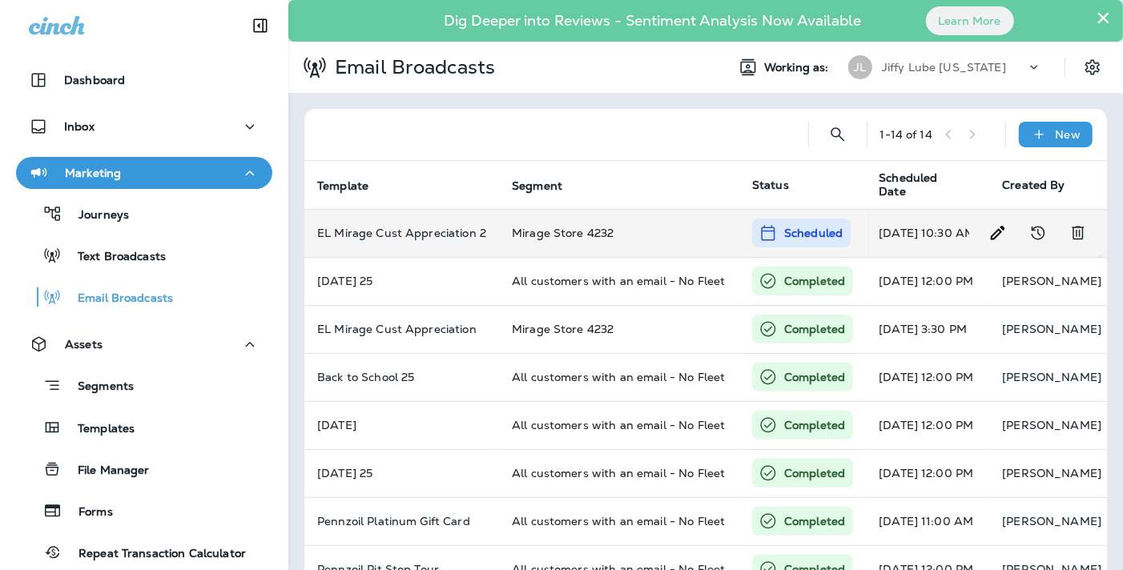
click at [803, 231] on p "Scheduled" at bounding box center [813, 233] width 58 height 16
type input "**********"
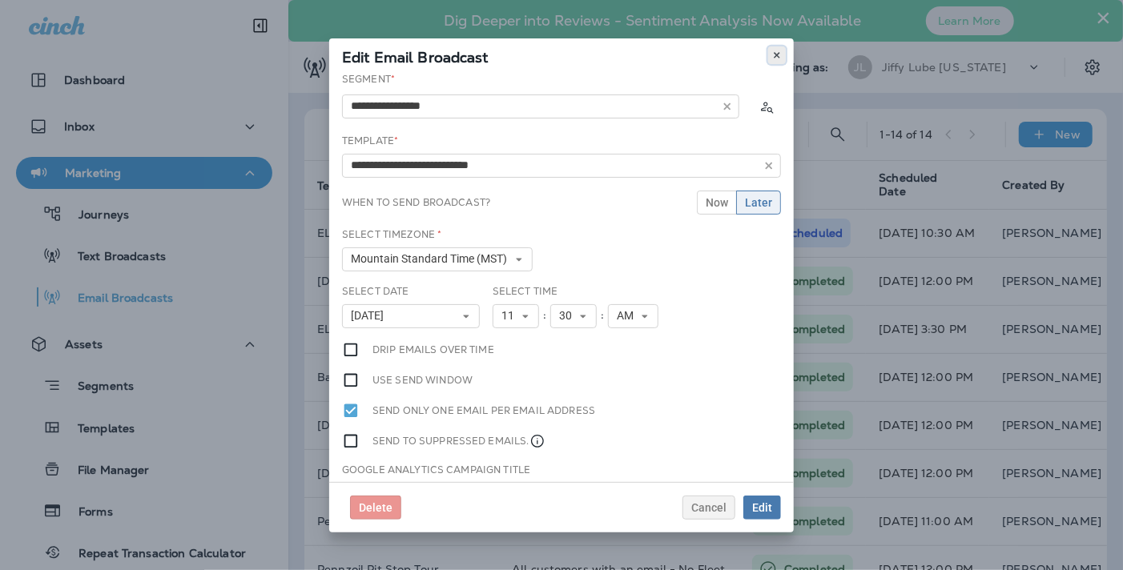
click at [776, 54] on icon at bounding box center [777, 55] width 10 height 10
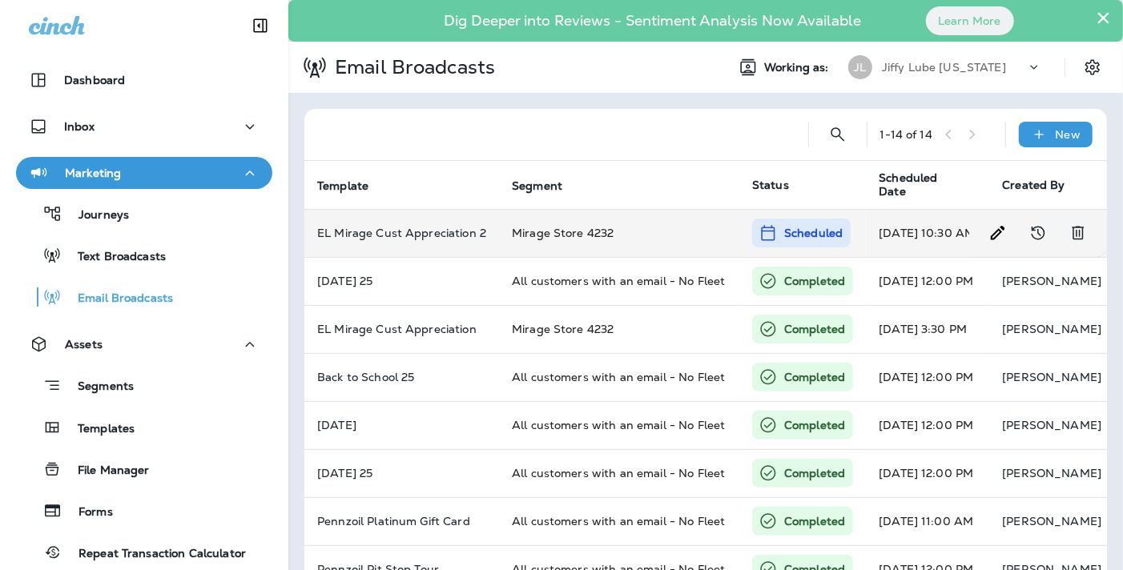
click at [949, 226] on td "[DATE] 10:30 AM" at bounding box center [927, 233] width 123 height 48
type input "**********"
click at [798, 230] on p "Scheduled" at bounding box center [813, 233] width 58 height 16
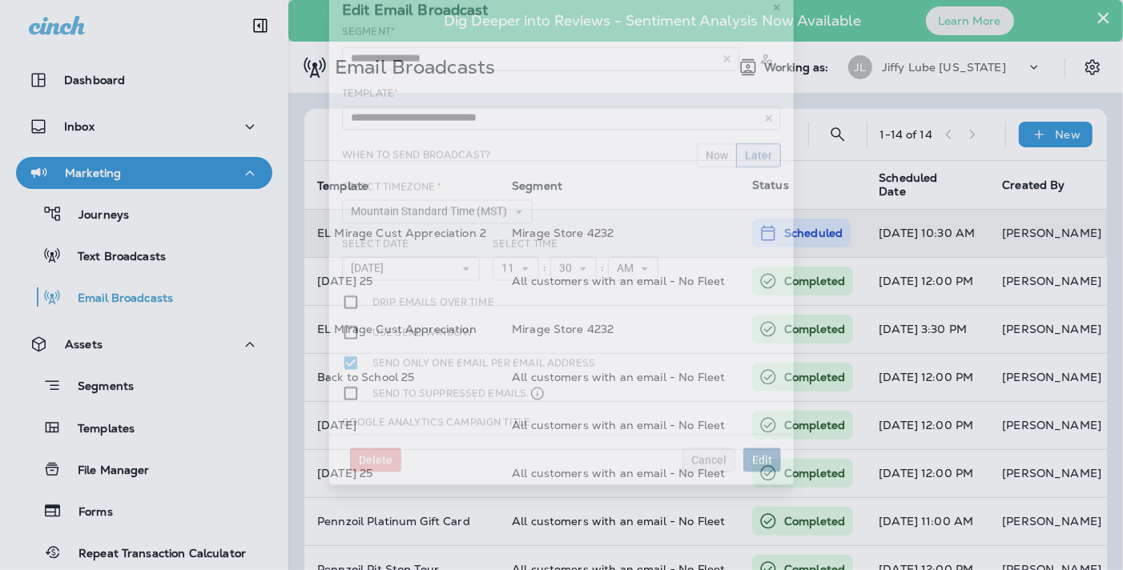
type input "**********"
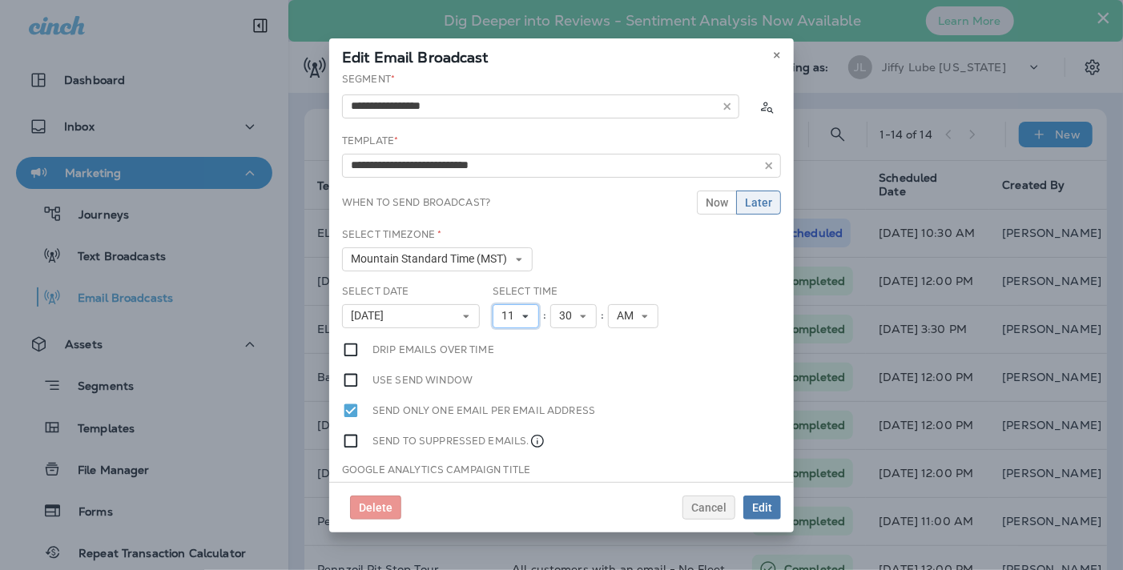
click at [522, 313] on icon at bounding box center [526, 317] width 10 height 10
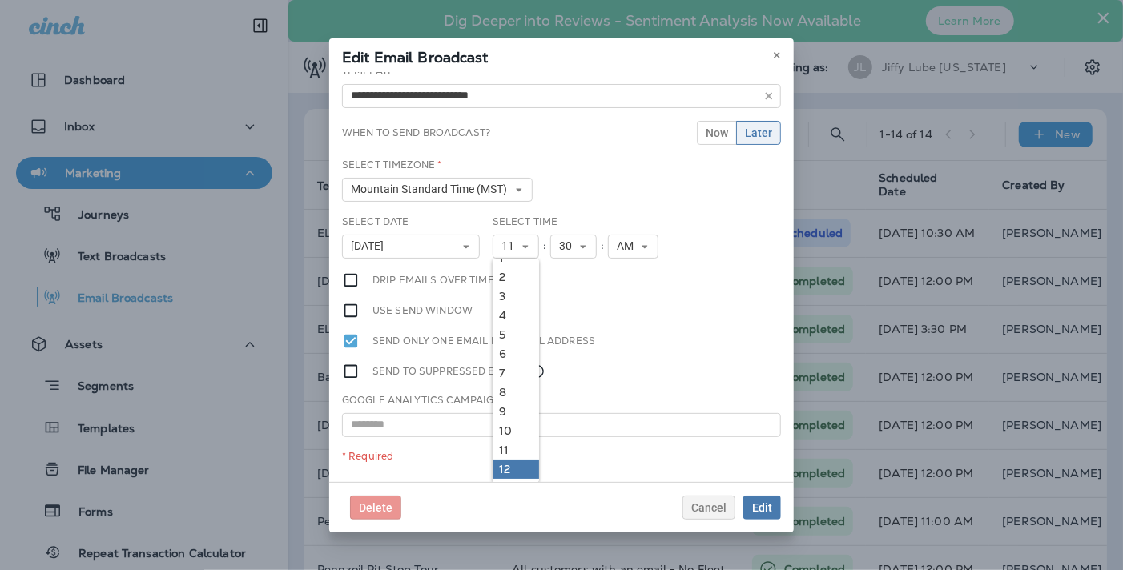
click at [510, 466] on link "12" at bounding box center [516, 469] width 46 height 19
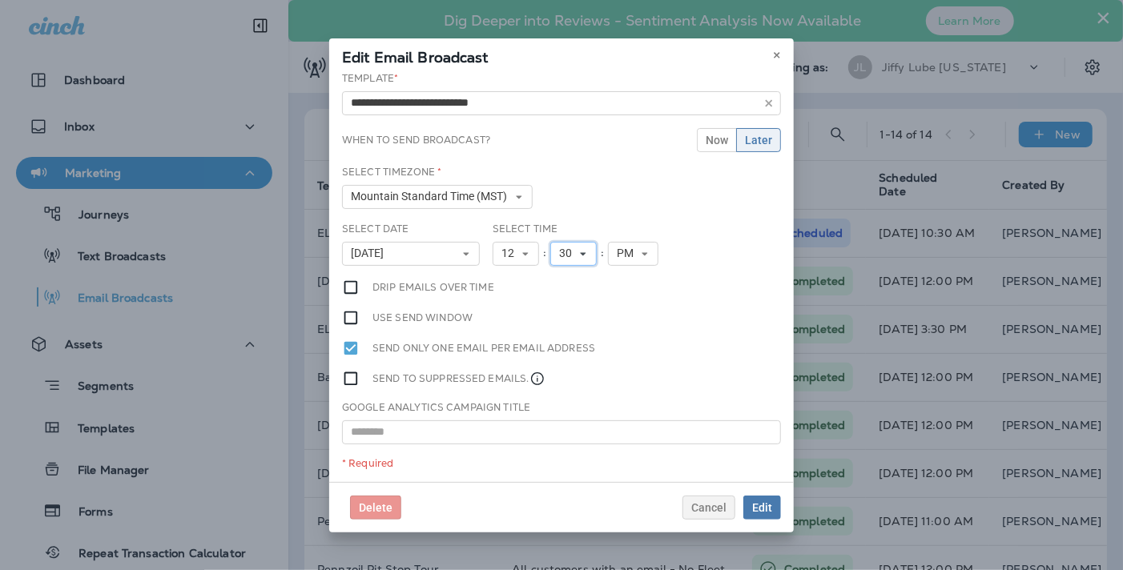
click at [582, 251] on icon at bounding box center [583, 254] width 10 height 10
click at [564, 274] on link "00" at bounding box center [573, 279] width 46 height 19
click at [636, 247] on button "PM" at bounding box center [633, 254] width 50 height 24
click at [618, 274] on link "AM" at bounding box center [633, 279] width 50 height 19
click at [625, 257] on button "AM" at bounding box center [633, 254] width 50 height 24
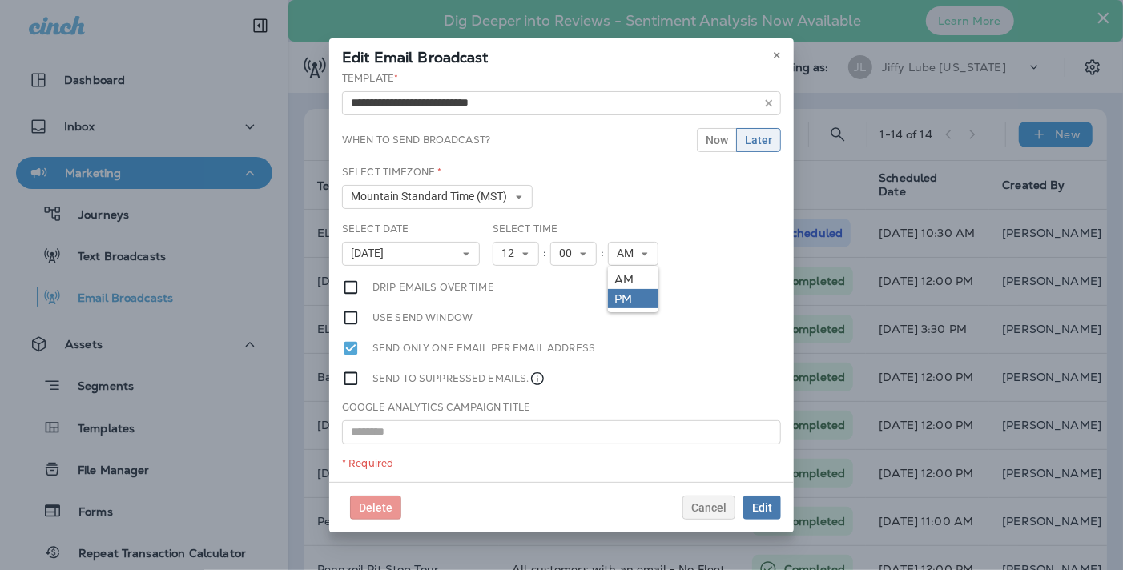
click at [630, 294] on link "PM" at bounding box center [633, 298] width 50 height 19
click at [747, 135] on span "Later" at bounding box center [758, 140] width 27 height 11
click at [776, 56] on use at bounding box center [777, 55] width 6 height 6
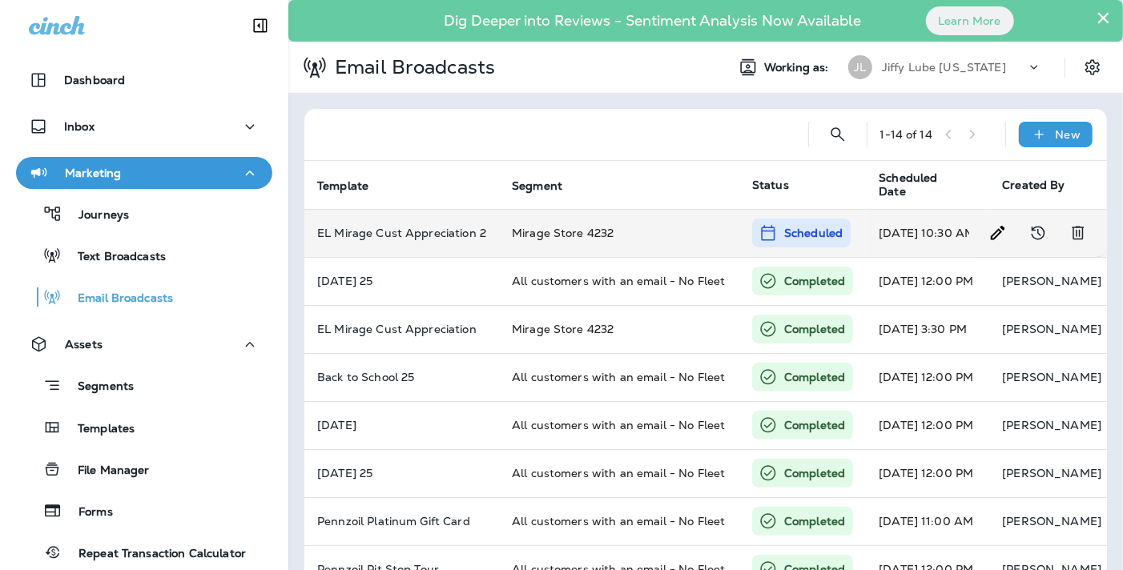
click at [779, 236] on div "Scheduled" at bounding box center [801, 233] width 99 height 29
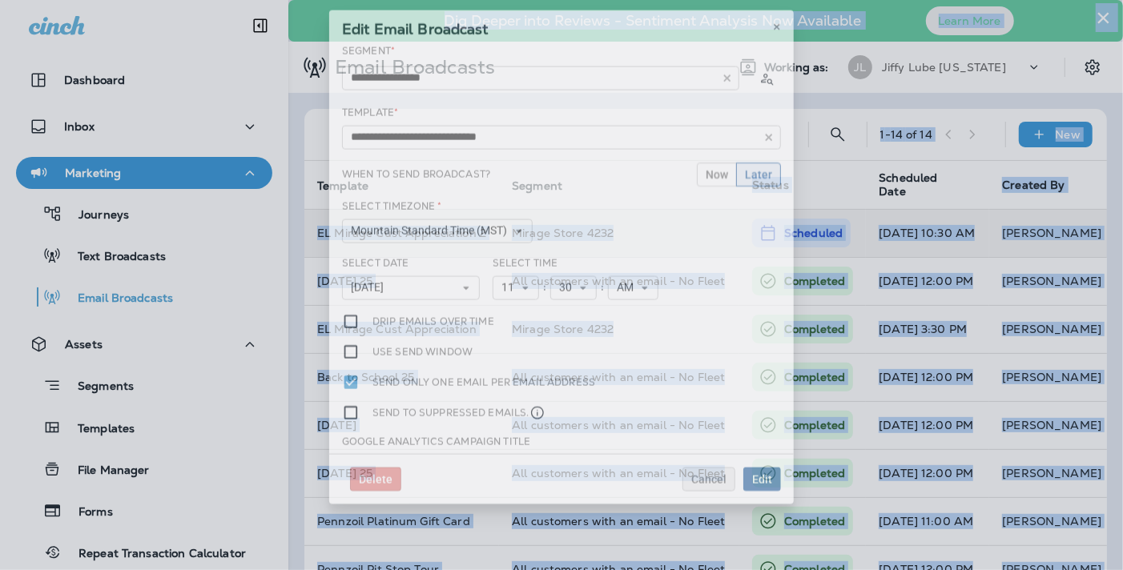
type input "**********"
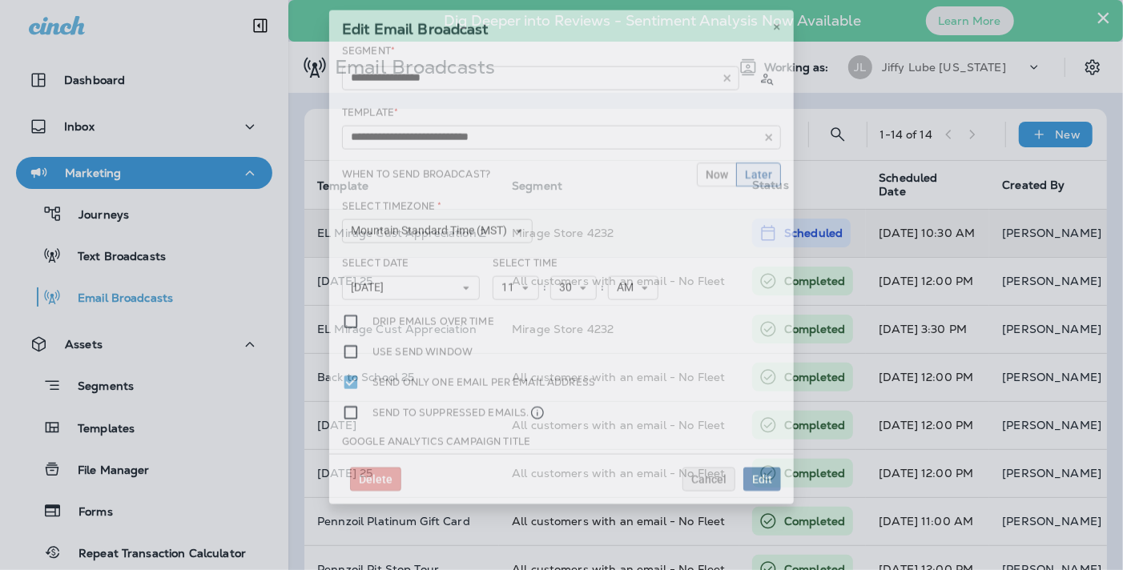
click at [779, 236] on div "**********" at bounding box center [561, 248] width 465 height 410
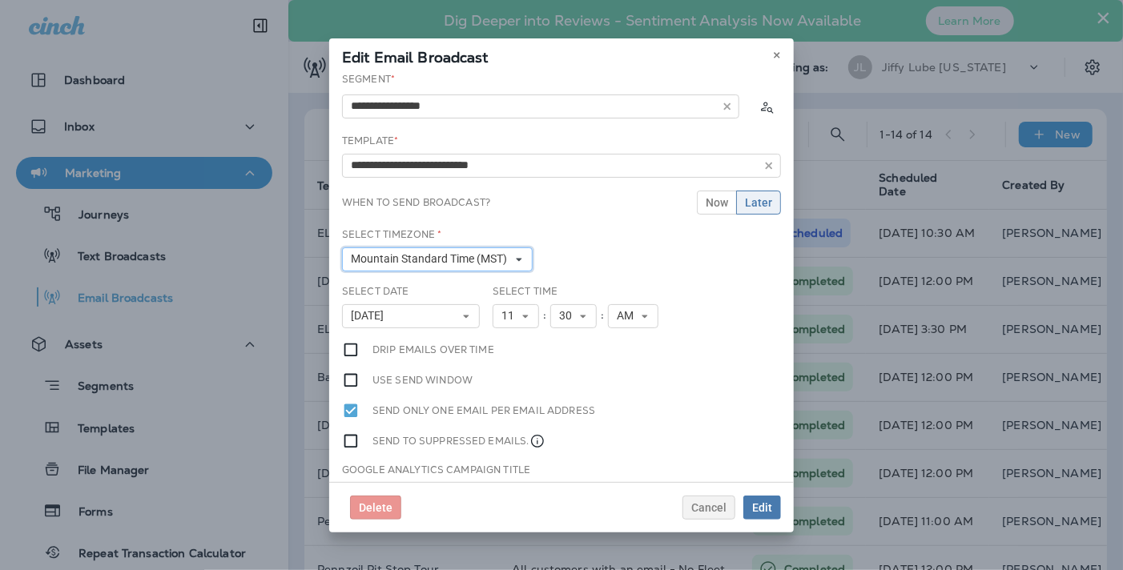
click at [520, 258] on button "Mountain Standard Time (MST)" at bounding box center [437, 260] width 191 height 24
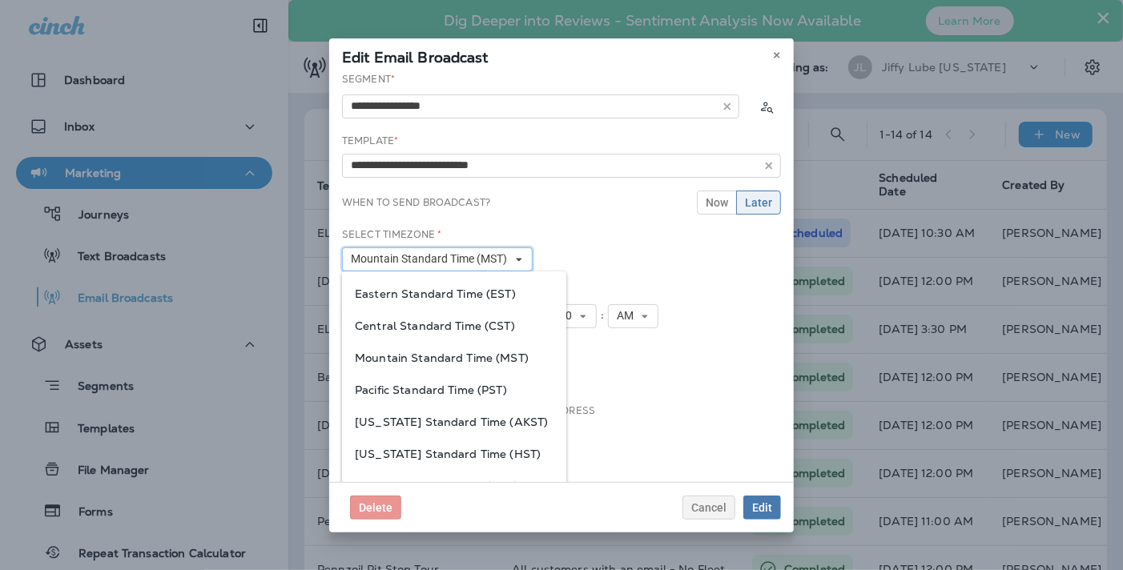
click at [520, 258] on button "Mountain Standard Time (MST)" at bounding box center [437, 260] width 191 height 24
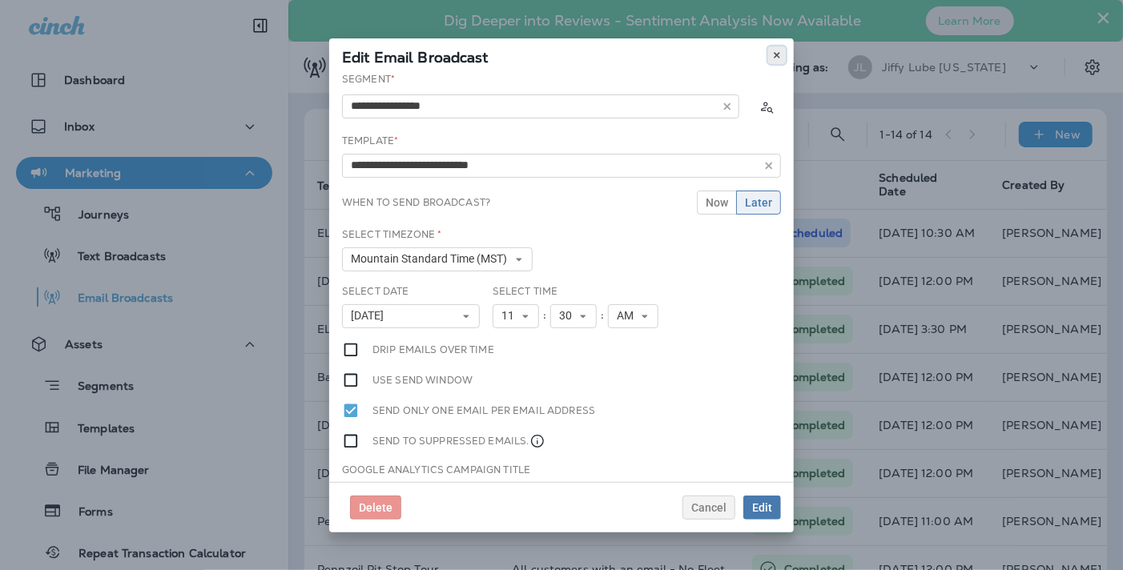
click at [777, 53] on icon at bounding box center [777, 55] width 10 height 10
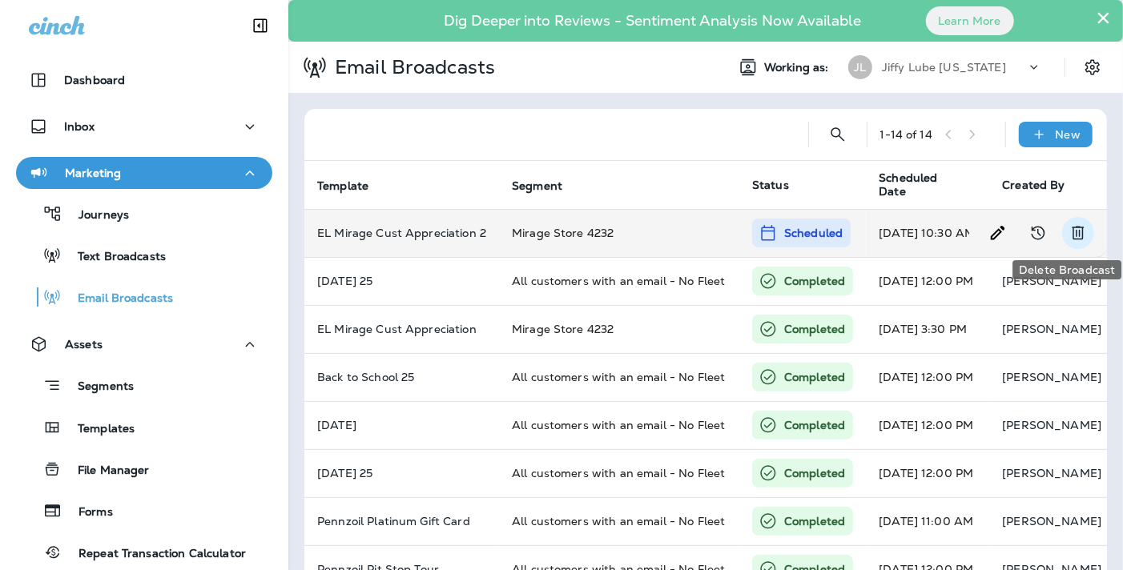
click at [1073, 224] on icon "Delete Broadcast" at bounding box center [1078, 233] width 19 height 19
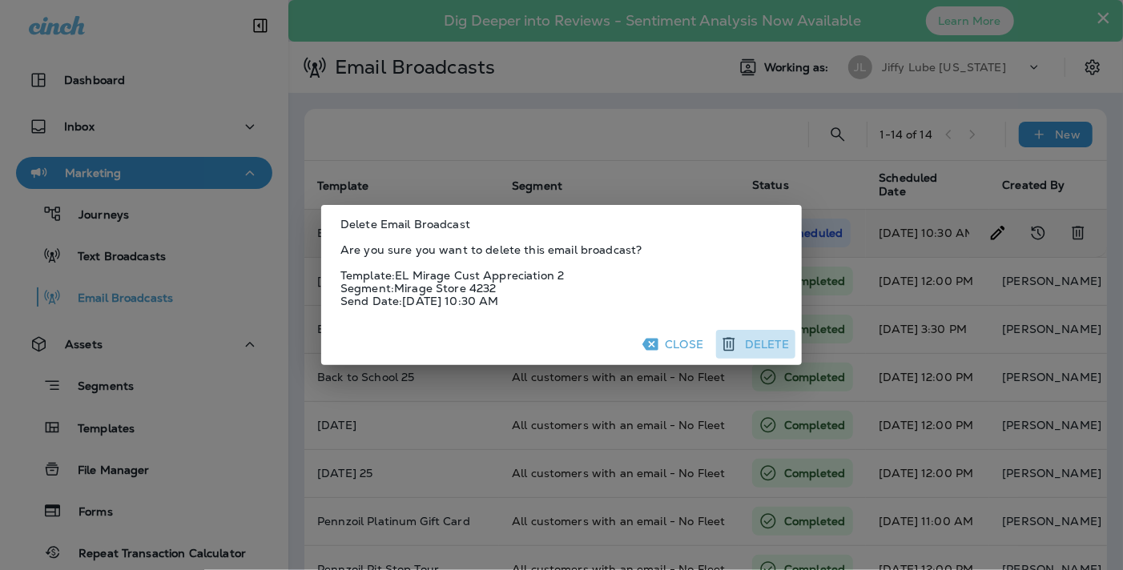
click at [763, 342] on button "Delete" at bounding box center [755, 344] width 79 height 29
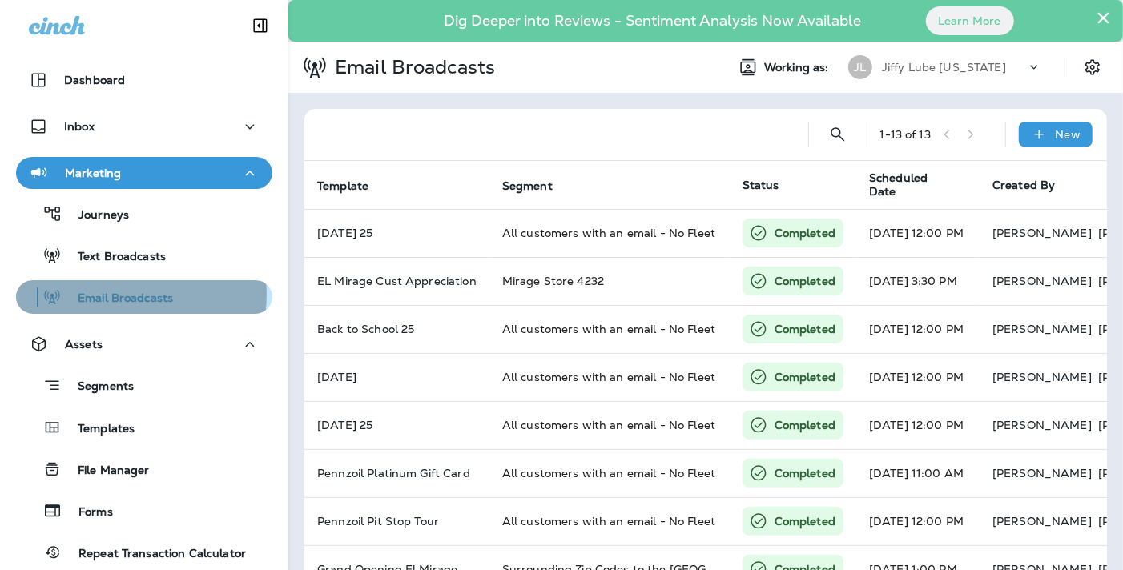
click at [128, 295] on p "Email Broadcasts" at bounding box center [117, 299] width 111 height 15
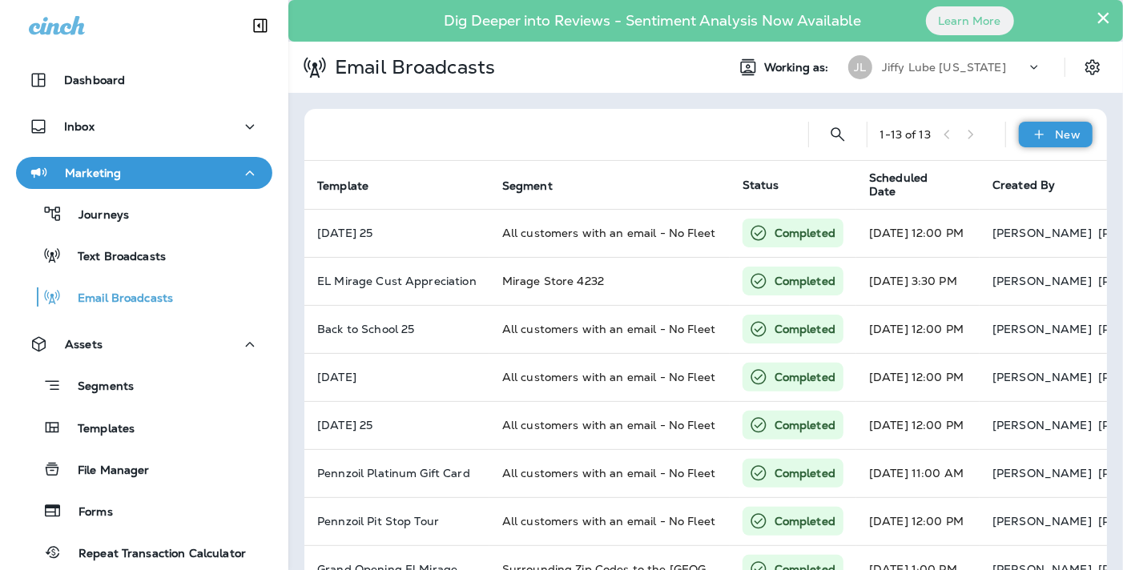
click at [1041, 129] on div "New" at bounding box center [1056, 135] width 74 height 26
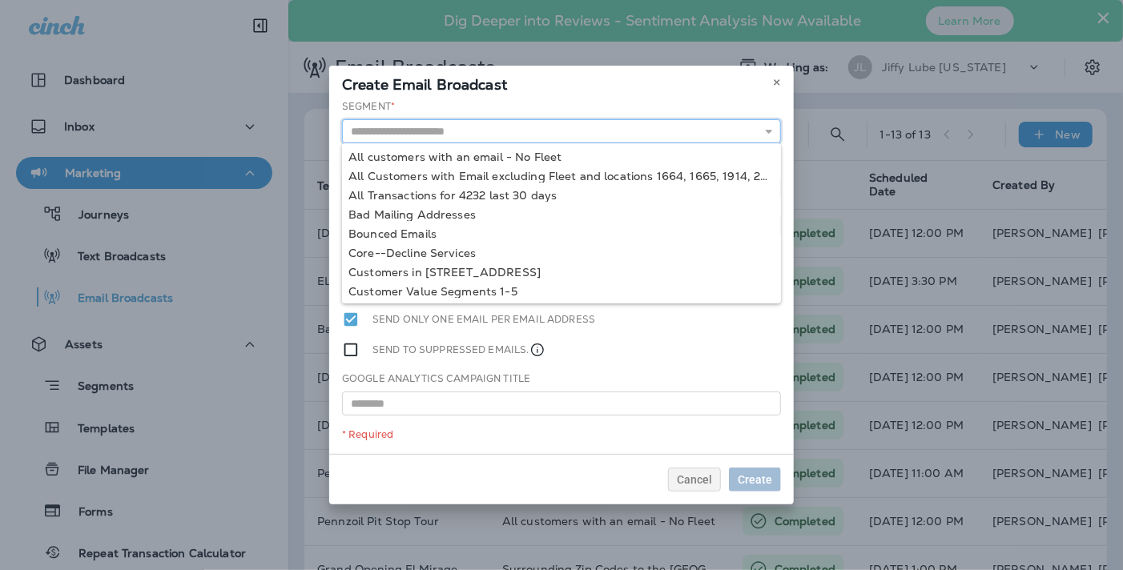
click at [465, 133] on input "text" at bounding box center [561, 131] width 439 height 24
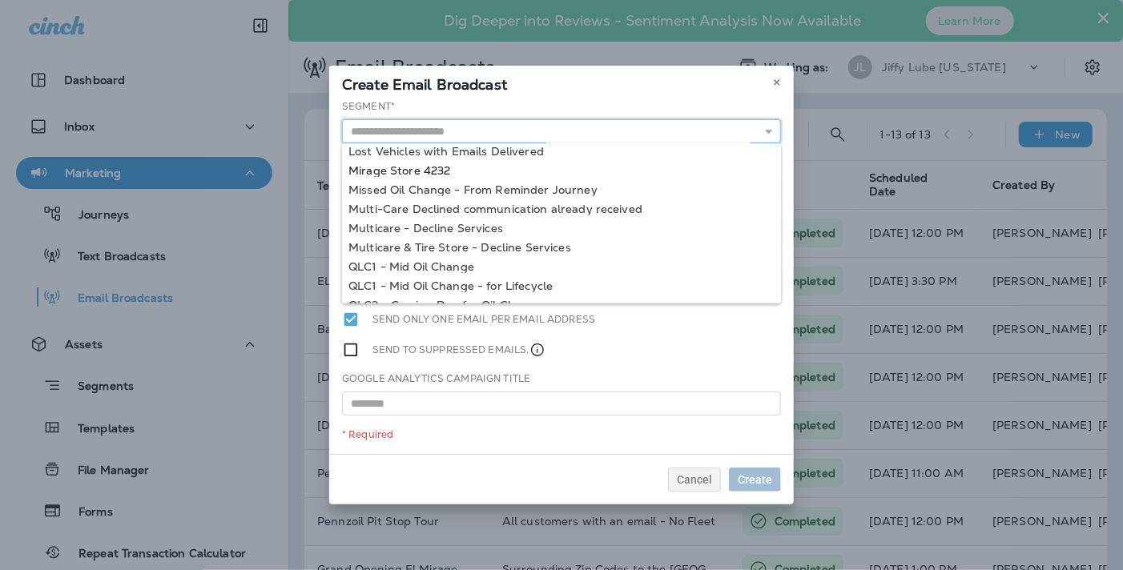
scroll to position [457, 0]
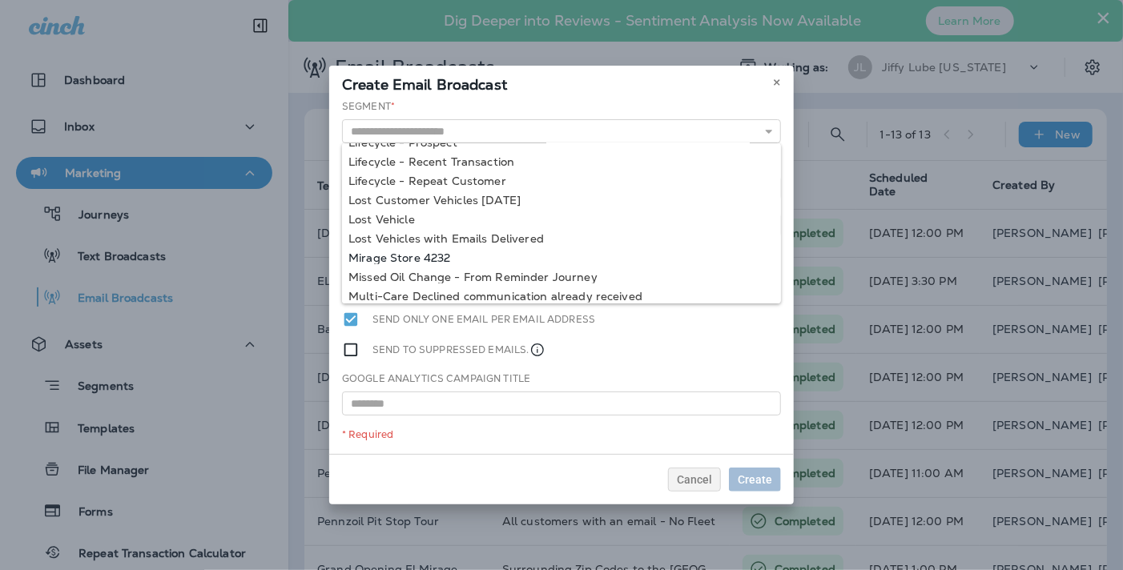
type input "**********"
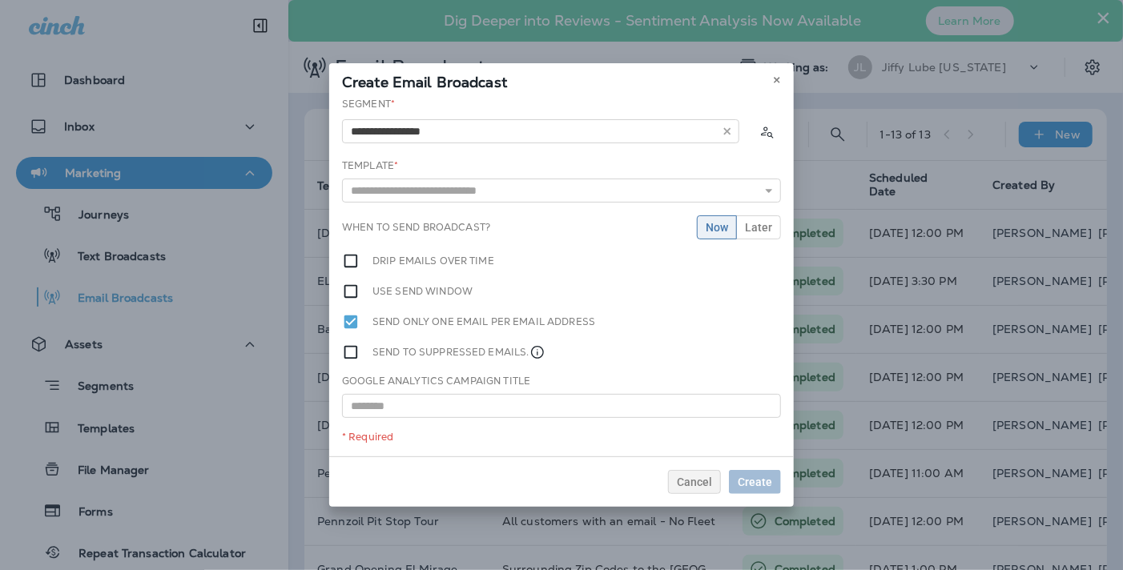
click at [420, 250] on div "**********" at bounding box center [561, 277] width 465 height 360
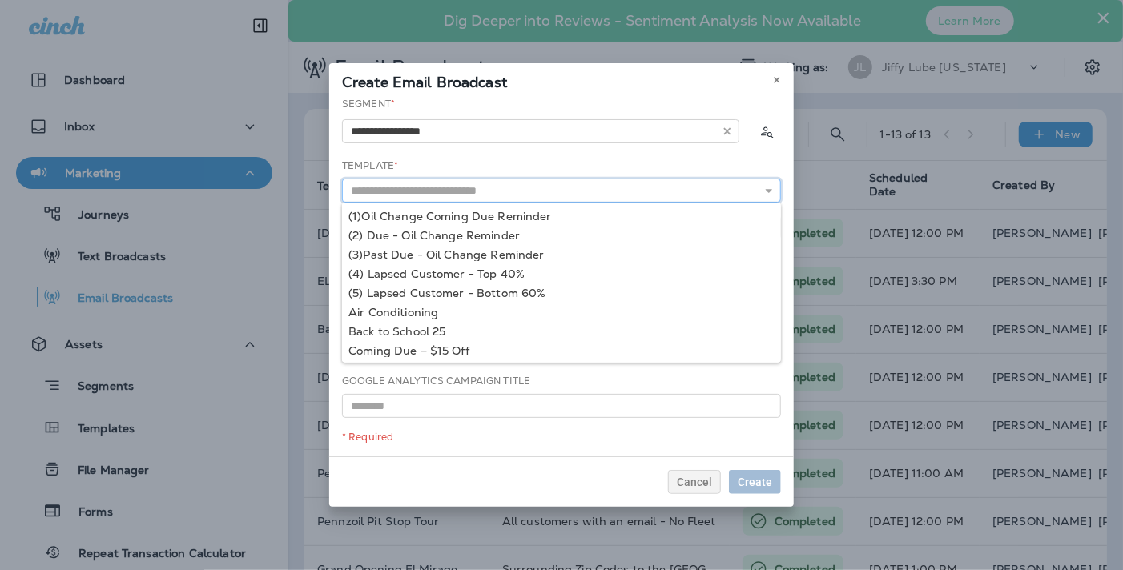
click at [485, 184] on input "text" at bounding box center [561, 191] width 439 height 24
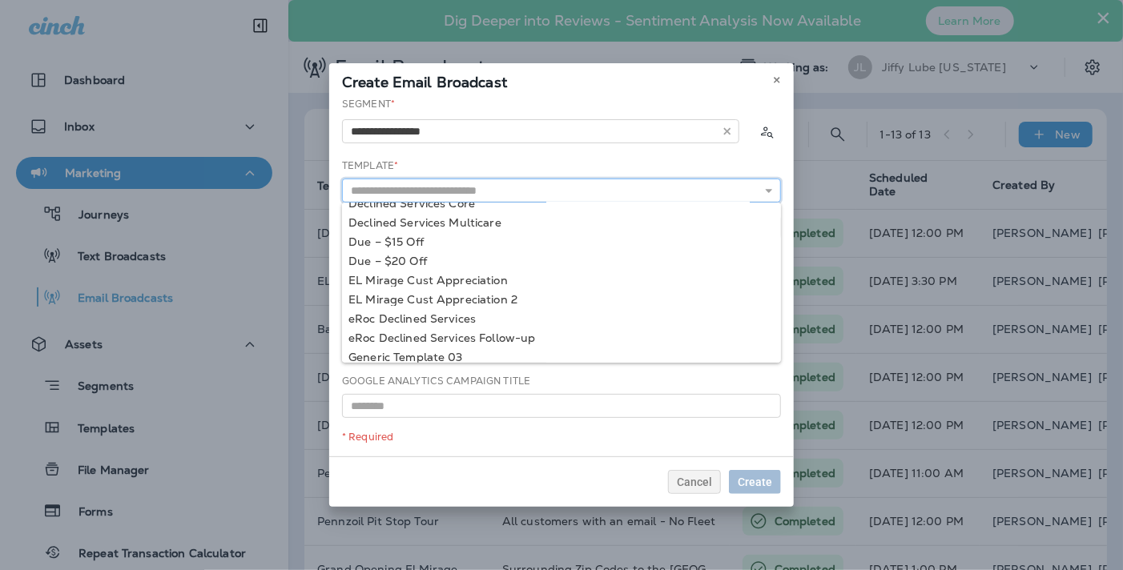
scroll to position [162, 0]
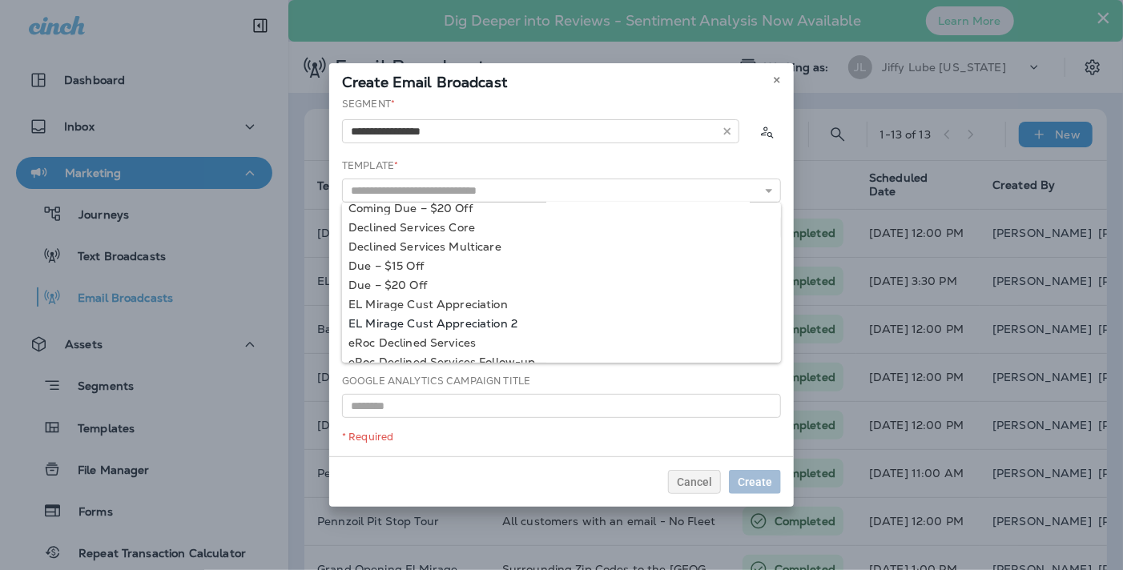
type input "**********"
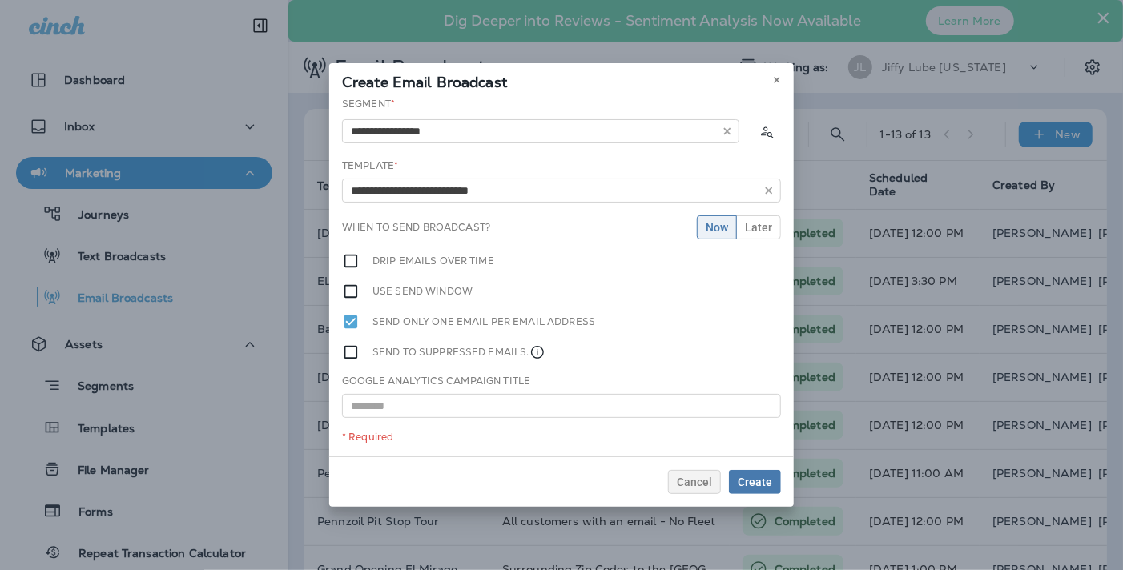
click at [469, 325] on div "**********" at bounding box center [561, 277] width 465 height 360
click at [763, 225] on span "Later" at bounding box center [758, 227] width 27 height 11
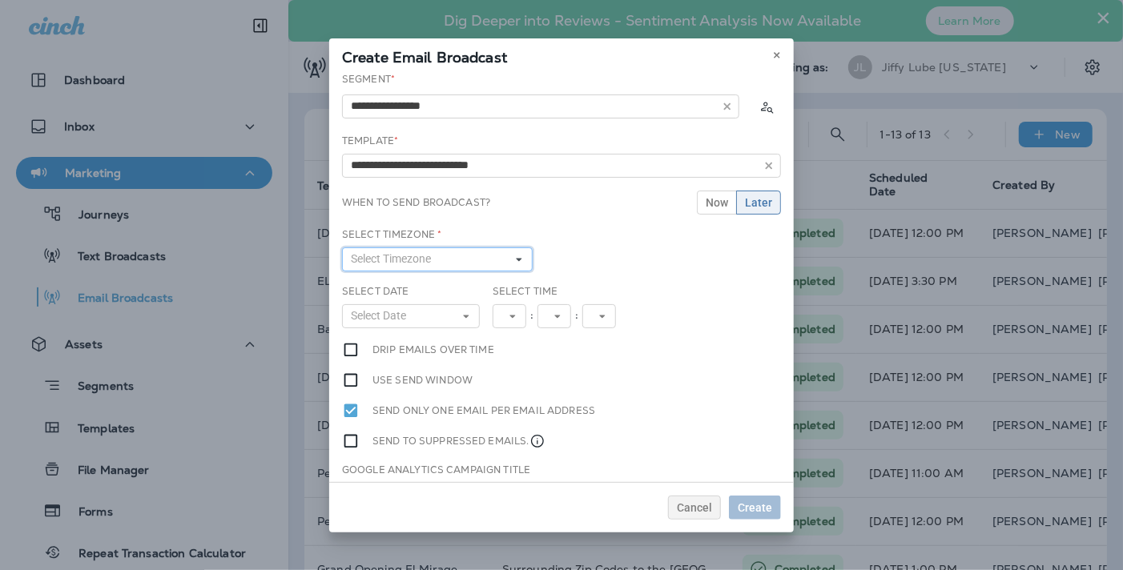
click at [471, 258] on button "Select Timezone" at bounding box center [437, 260] width 191 height 24
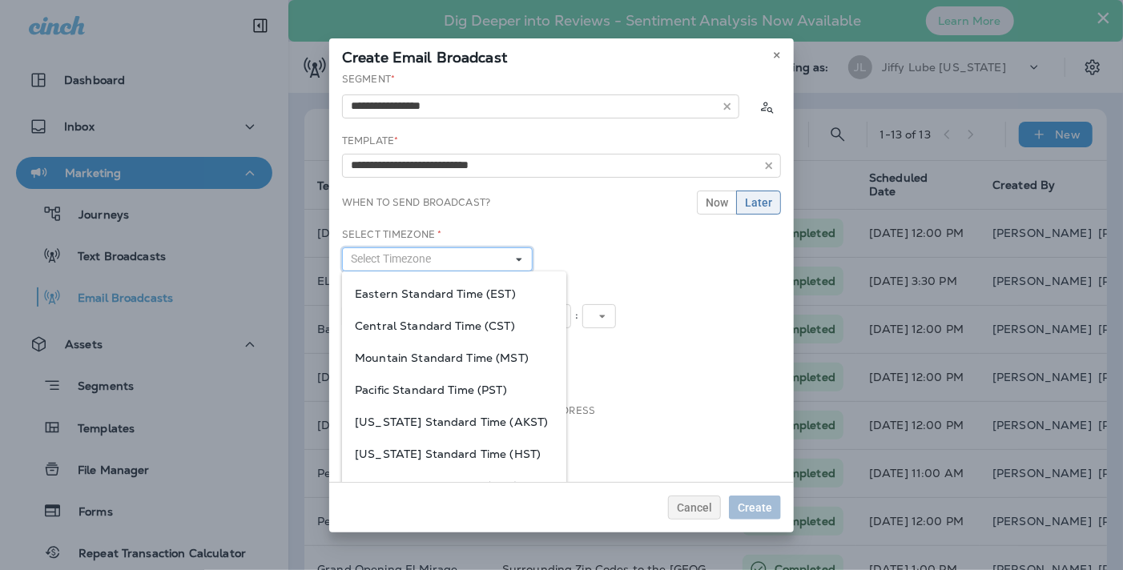
scroll to position [45, 0]
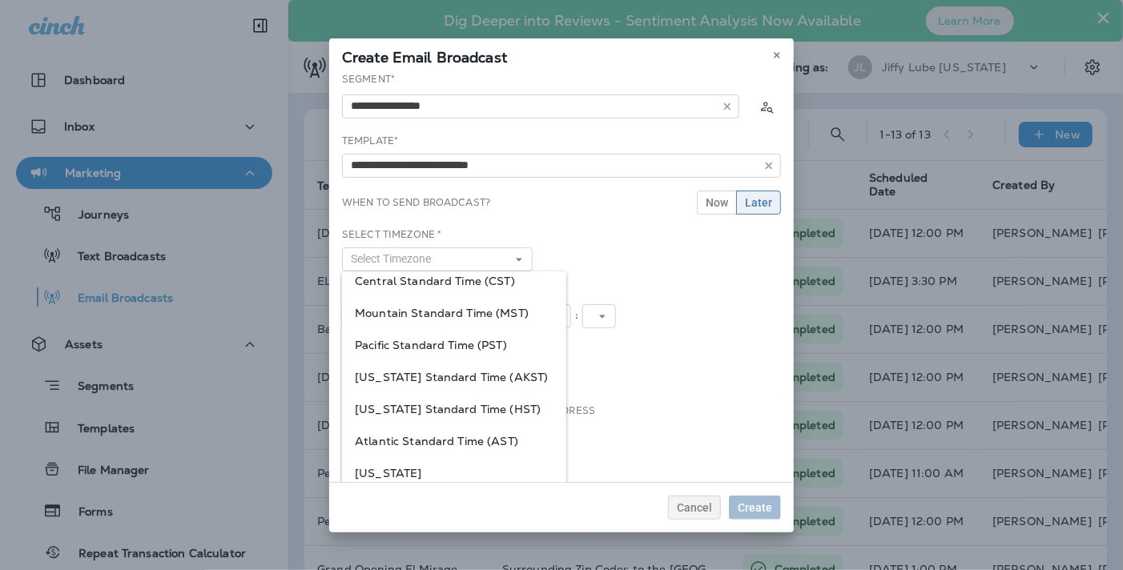
click at [514, 247] on div "Select Timezone * Select Timezone Eastern Standard Time (EST) Central Standard …" at bounding box center [437, 250] width 191 height 44
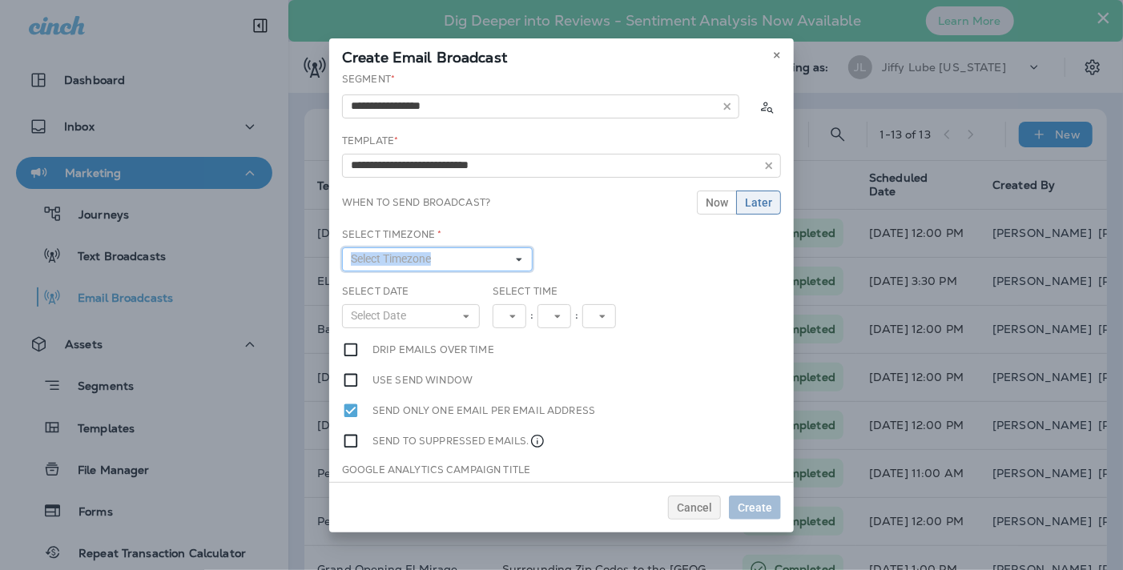
drag, startPoint x: 514, startPoint y: 247, endPoint x: 517, endPoint y: 258, distance: 11.7
click at [517, 258] on icon at bounding box center [519, 260] width 10 height 10
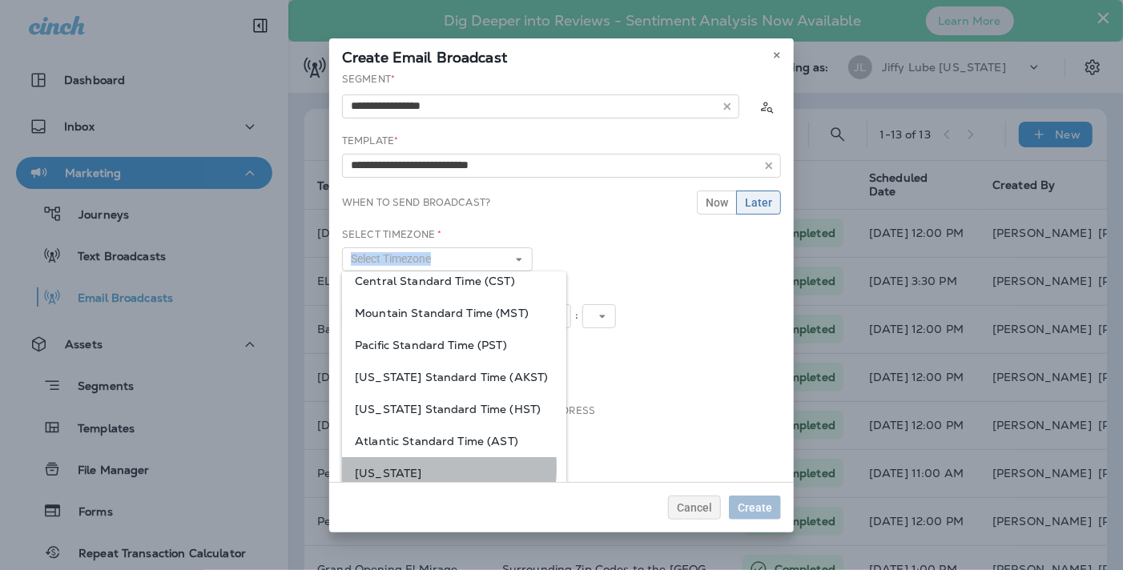
click at [375, 467] on span "[US_STATE]" at bounding box center [454, 473] width 199 height 13
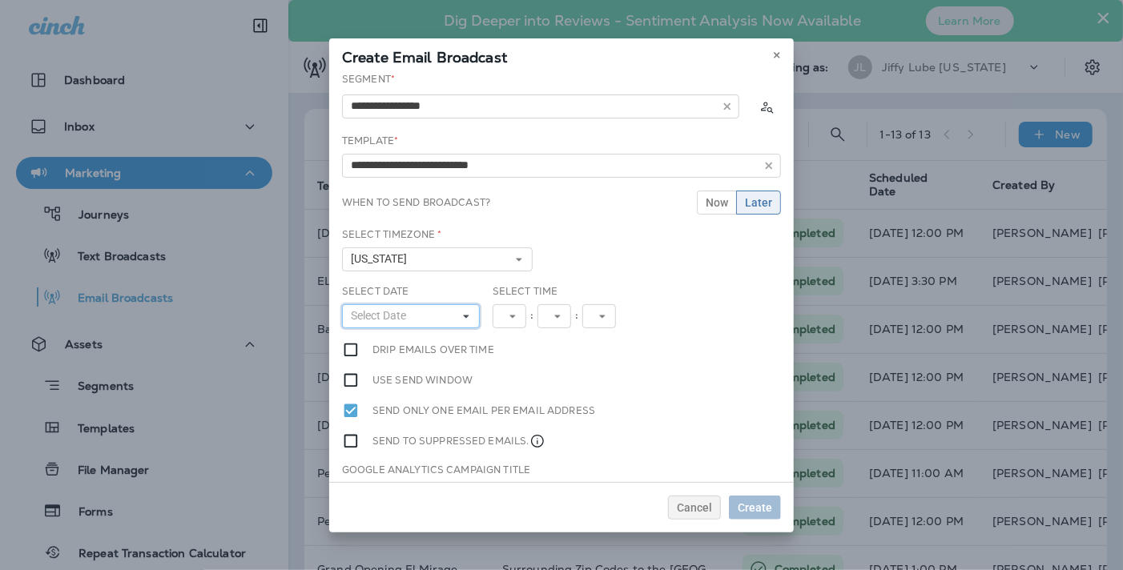
click at [465, 312] on icon at bounding box center [466, 317] width 10 height 10
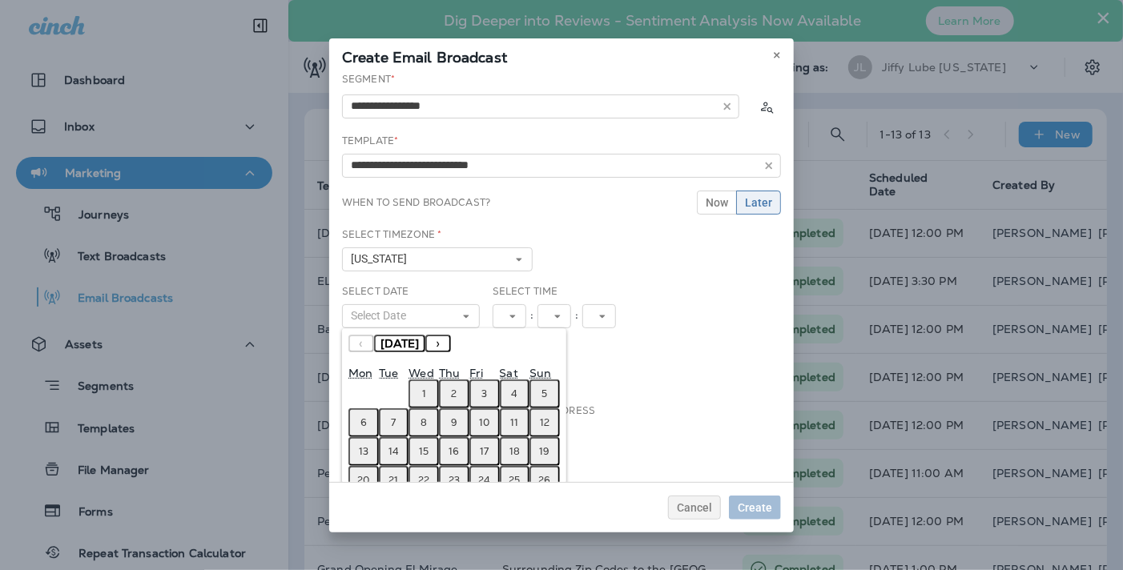
click at [422, 388] on abbr "1" at bounding box center [424, 394] width 4 height 13
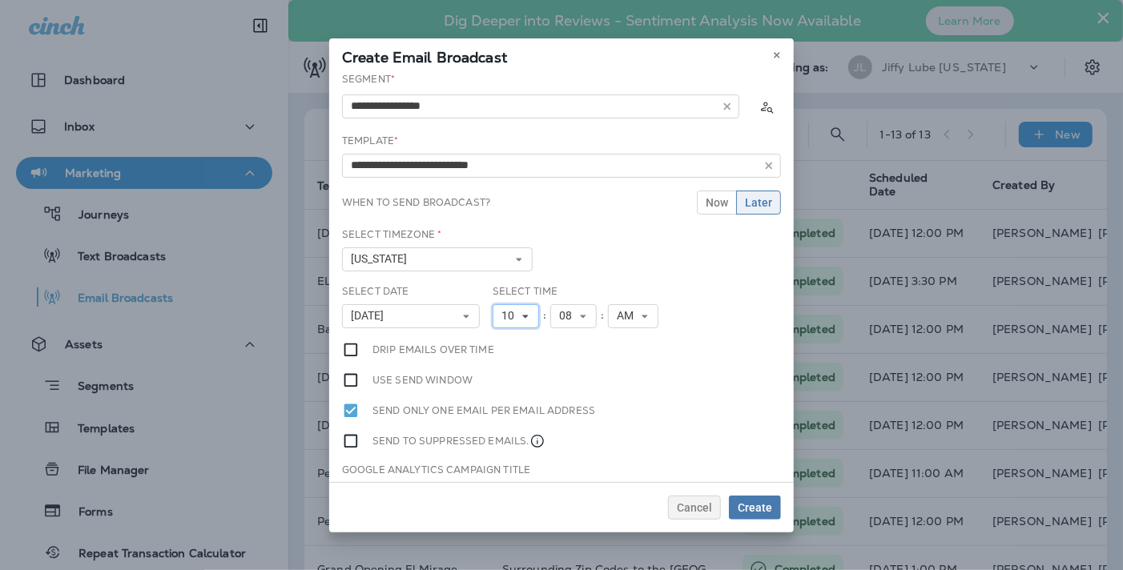
click at [529, 311] on button "10" at bounding box center [516, 316] width 46 height 24
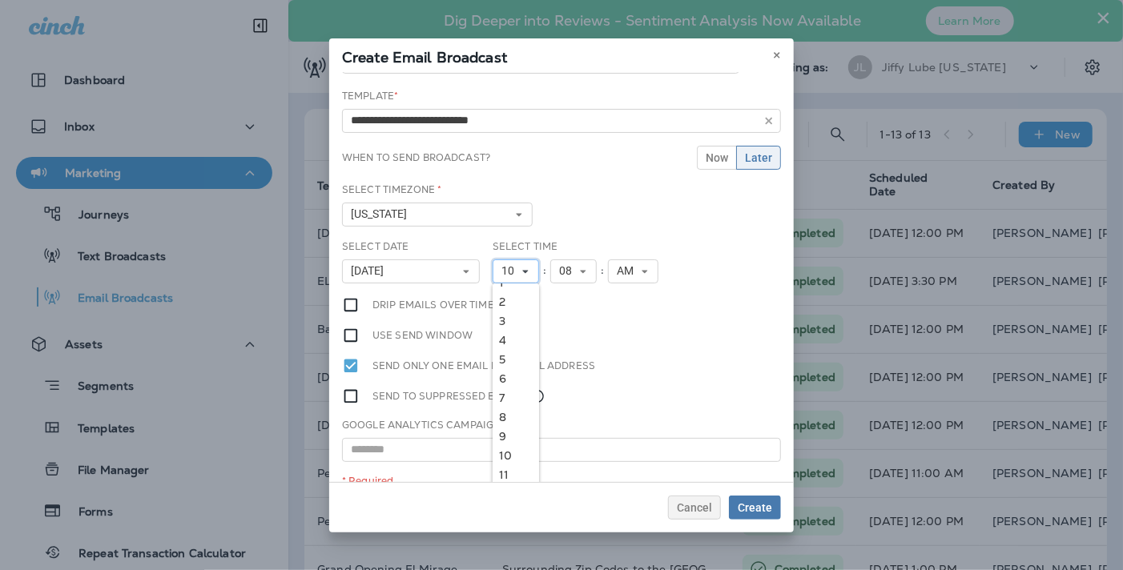
scroll to position [70, 0]
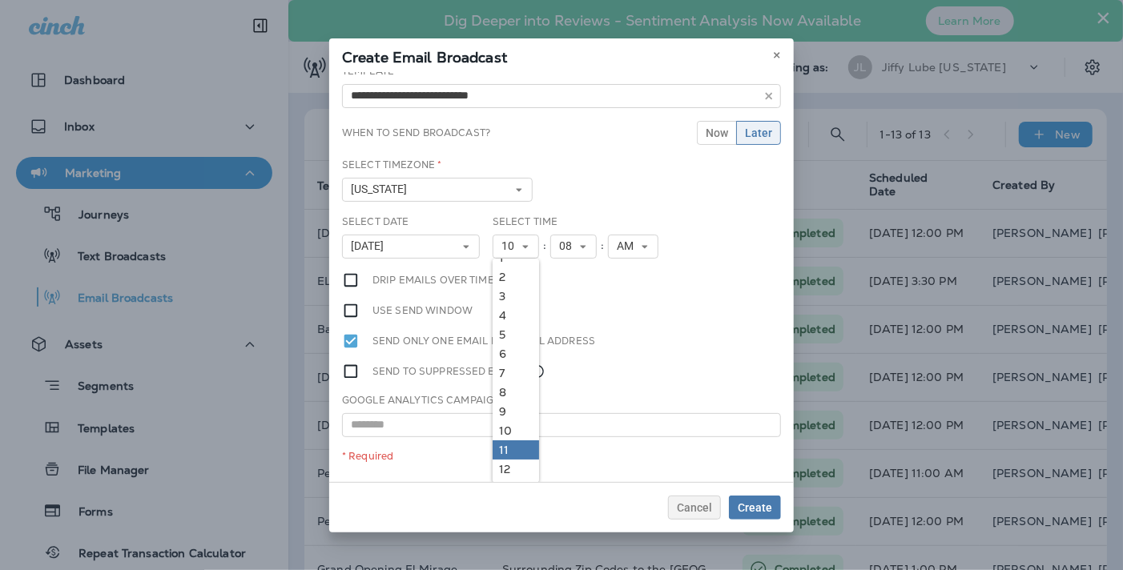
click at [502, 453] on link "11" at bounding box center [516, 450] width 46 height 19
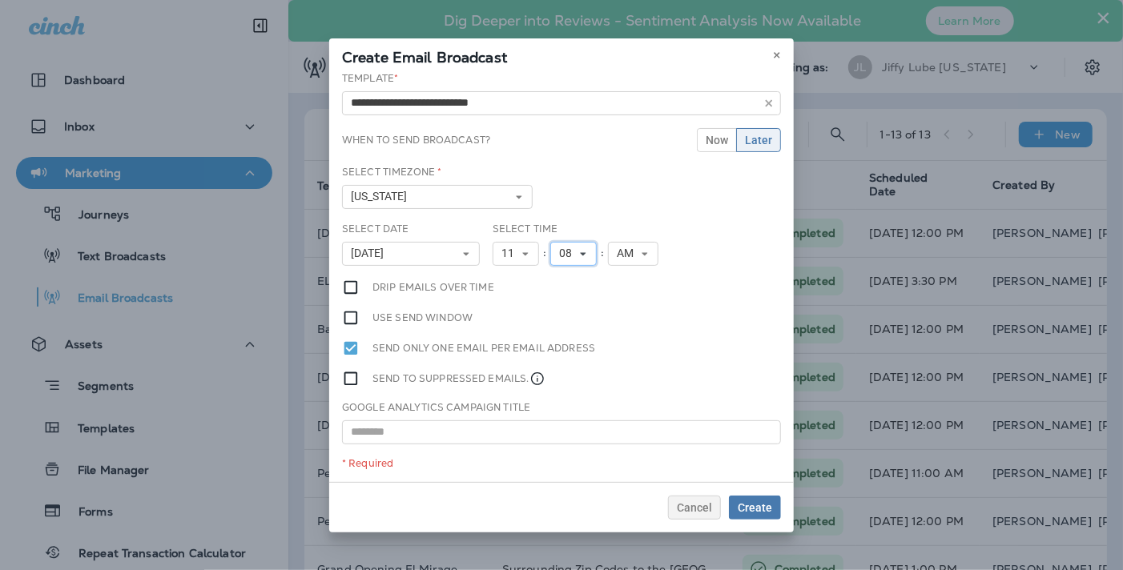
click at [578, 253] on icon at bounding box center [583, 254] width 10 height 10
click at [570, 296] on link "30" at bounding box center [573, 295] width 46 height 19
click at [747, 508] on span "Create" at bounding box center [755, 507] width 34 height 11
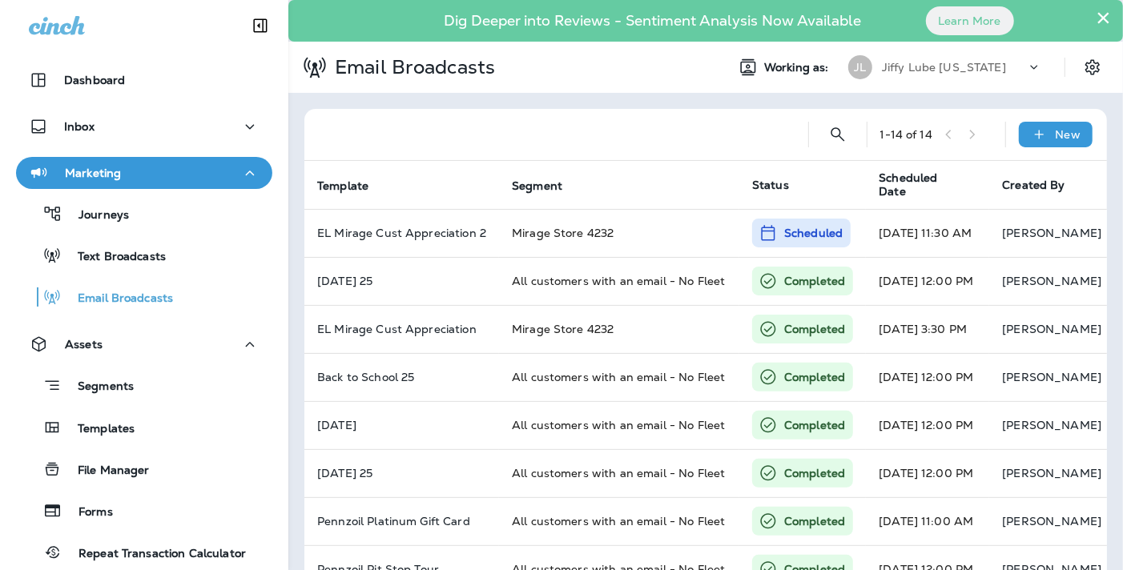
click at [1096, 18] on button "×" at bounding box center [1103, 18] width 15 height 26
